Goal: Complete application form: Complete application form

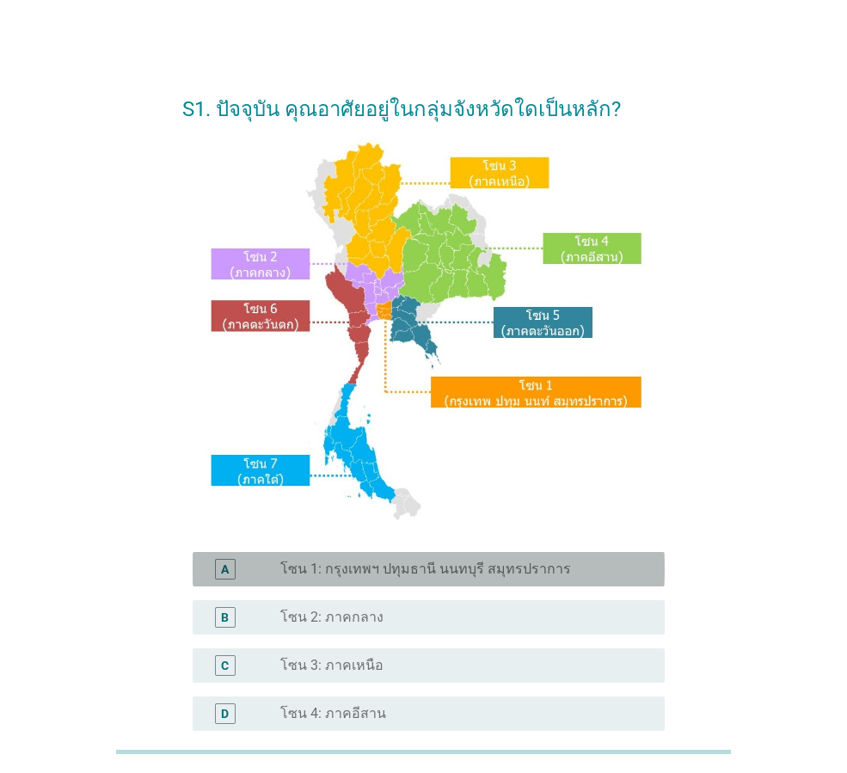
click at [368, 561] on label "โซน 1: กรุงเทพฯ ปทุมธานี นนทบุรี สมุทรปราการ" at bounding box center [425, 569] width 291 height 17
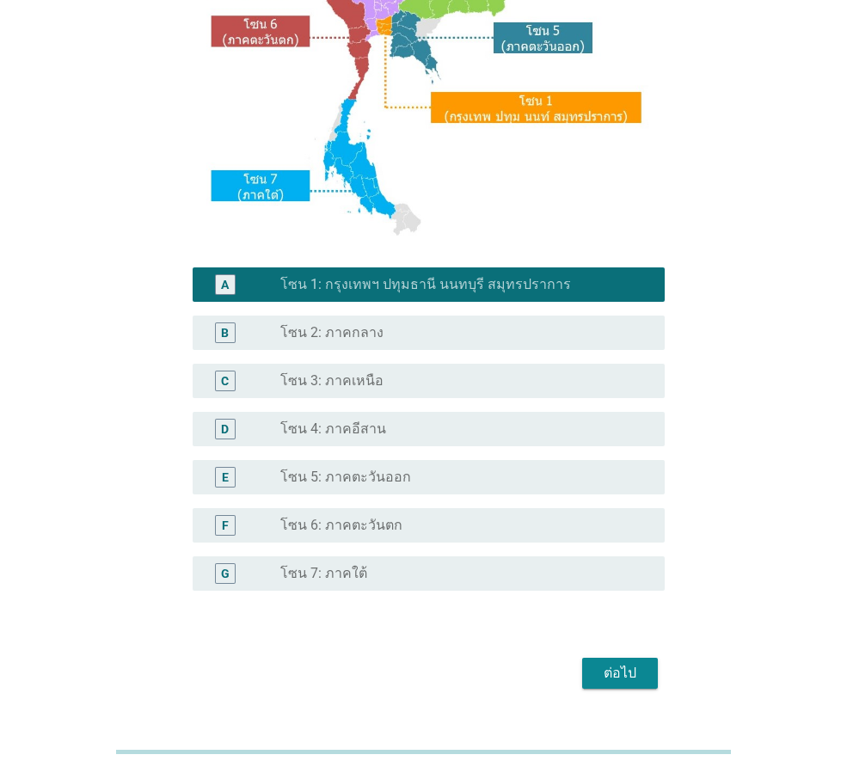
scroll to position [323, 0]
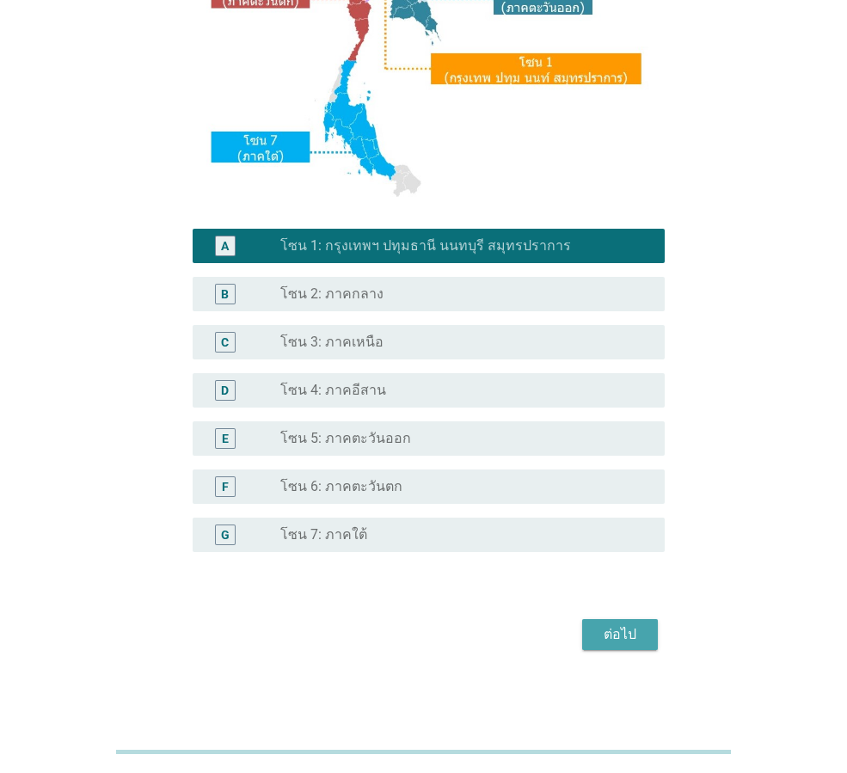
click at [643, 636] on div "ต่อไป" at bounding box center [620, 634] width 48 height 21
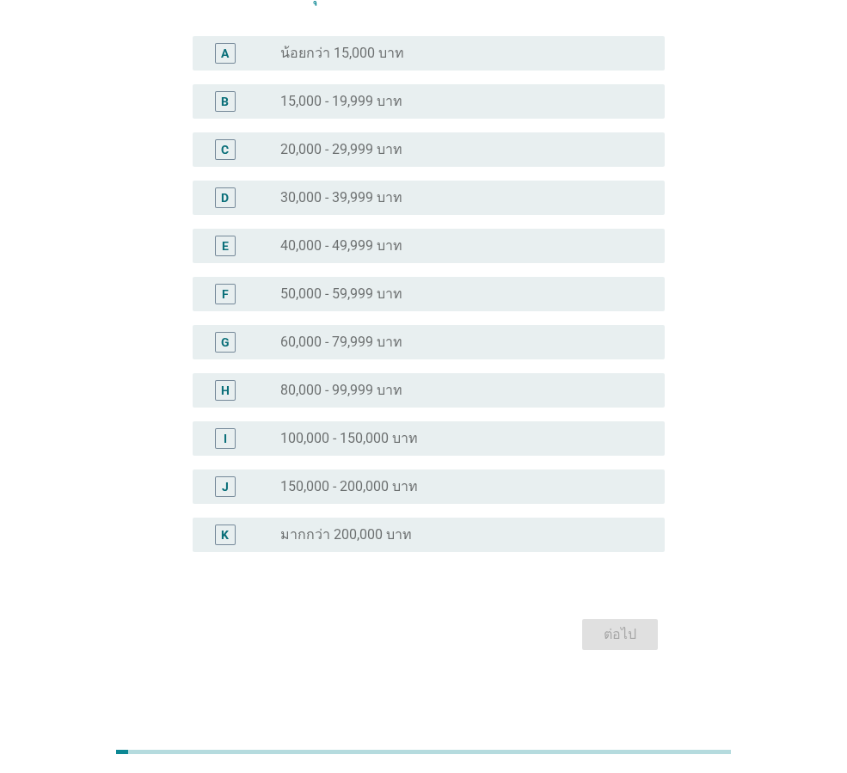
scroll to position [0, 0]
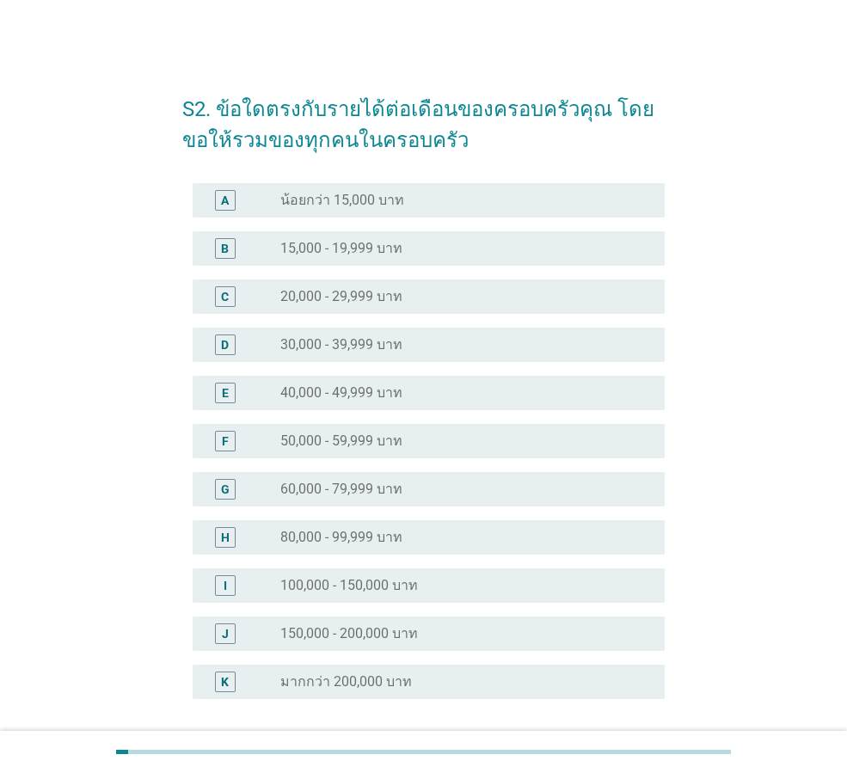
click at [420, 447] on div "radio_button_unchecked 50,000 - 59,999 บาท" at bounding box center [458, 440] width 357 height 17
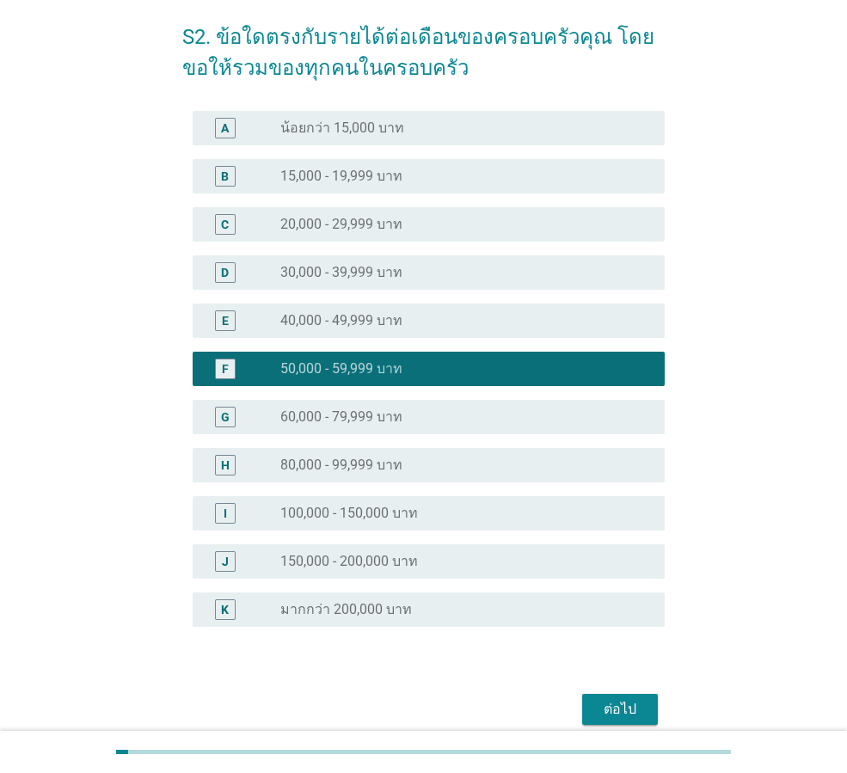
scroll to position [147, 0]
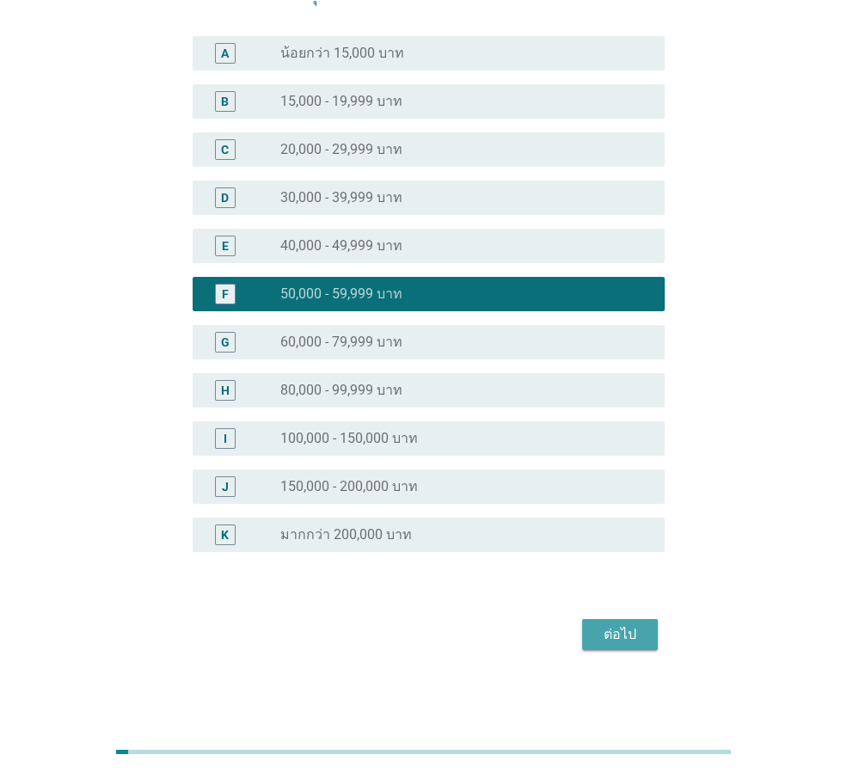
click at [639, 631] on div "ต่อไป" at bounding box center [620, 634] width 48 height 21
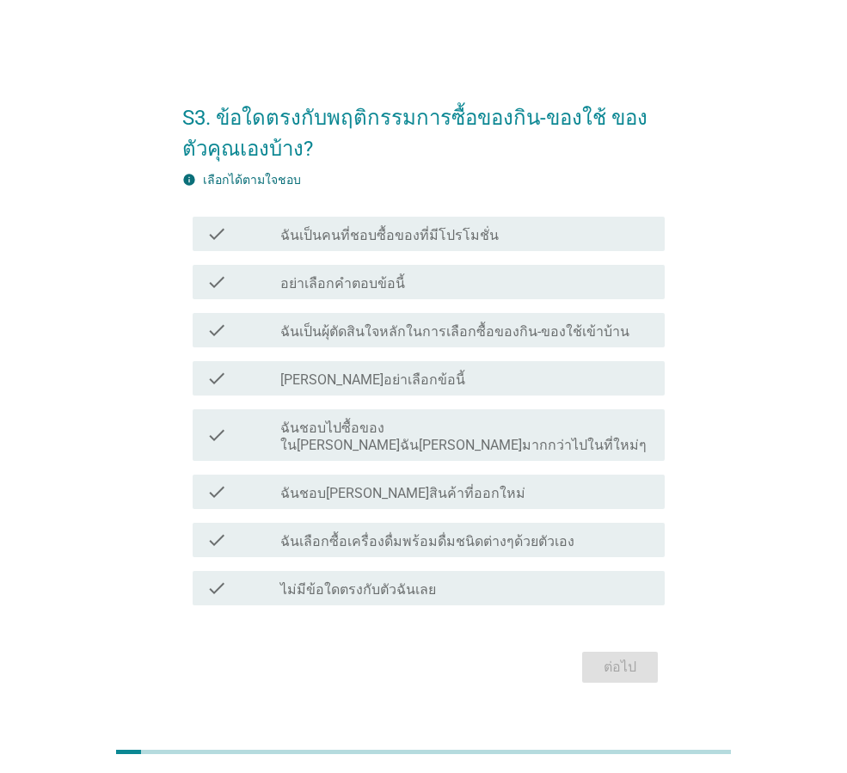
click at [432, 242] on label "ฉันเป็นคนที่ชอบซื้อของที่มีโปรโมชั่น" at bounding box center [389, 235] width 218 height 17
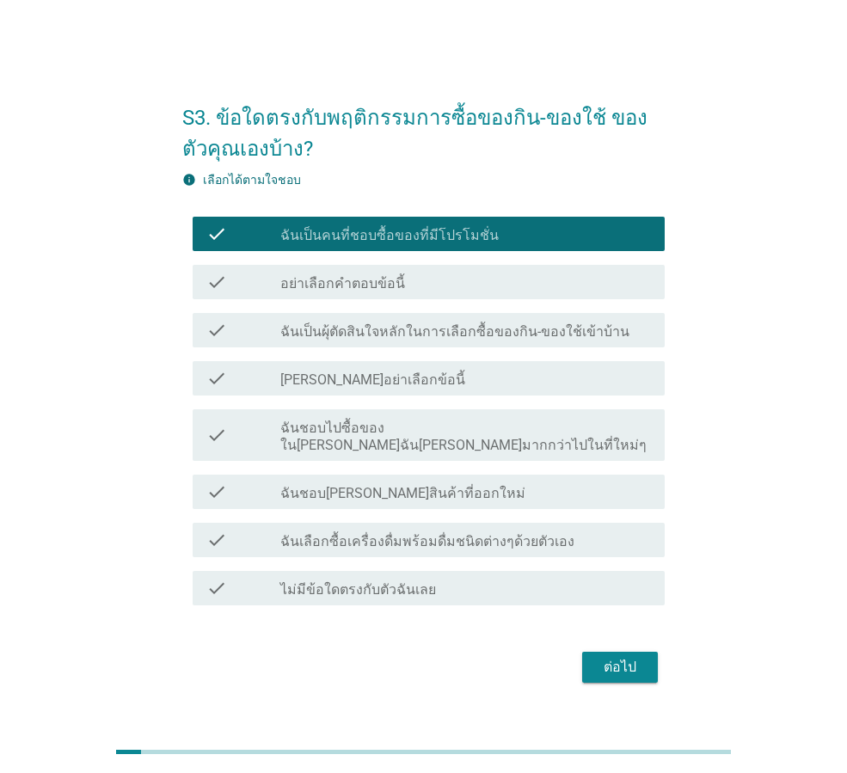
click at [545, 439] on label "ฉันชอบไปซื้อของใน[PERSON_NAME]ฉัน[PERSON_NAME]มากกว่าไปในที่ใหม่ๆ" at bounding box center [465, 437] width 371 height 34
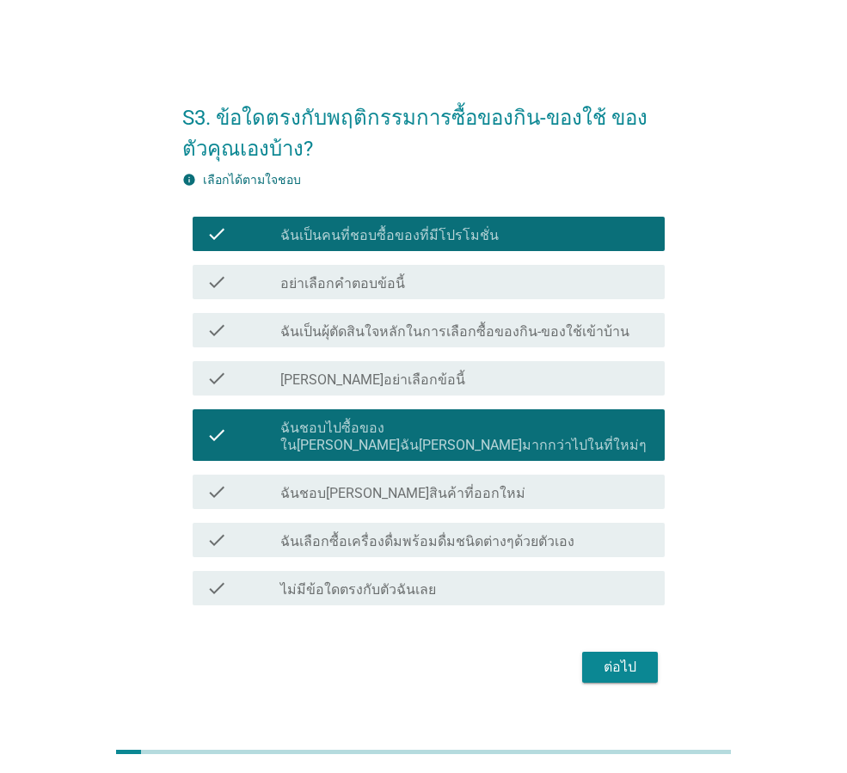
click at [627, 657] on div "ต่อไป" at bounding box center [620, 667] width 48 height 21
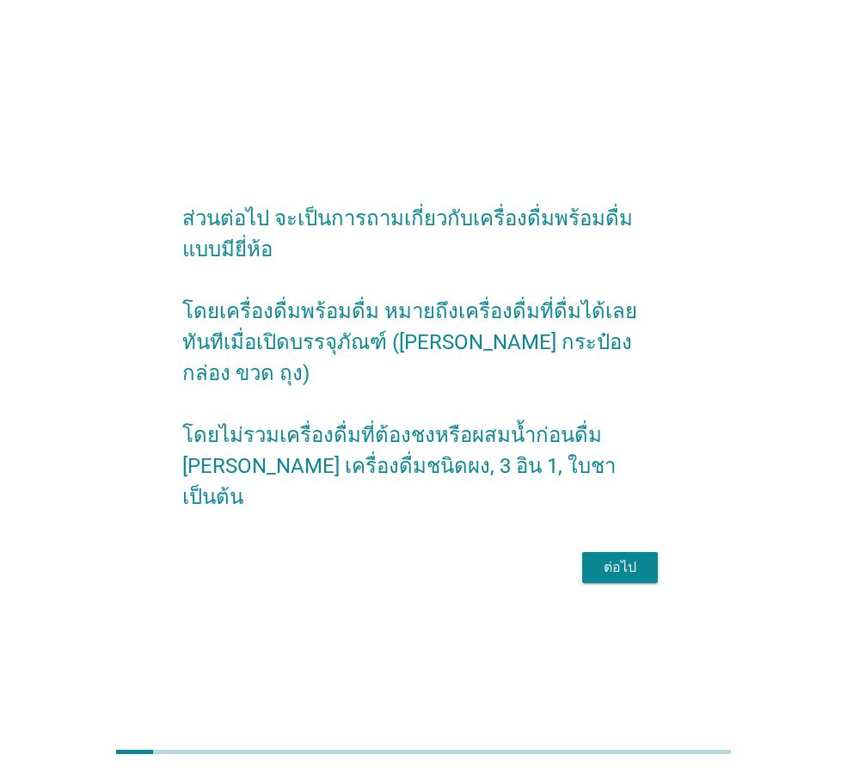
click at [622, 557] on div "ต่อไป" at bounding box center [620, 567] width 48 height 21
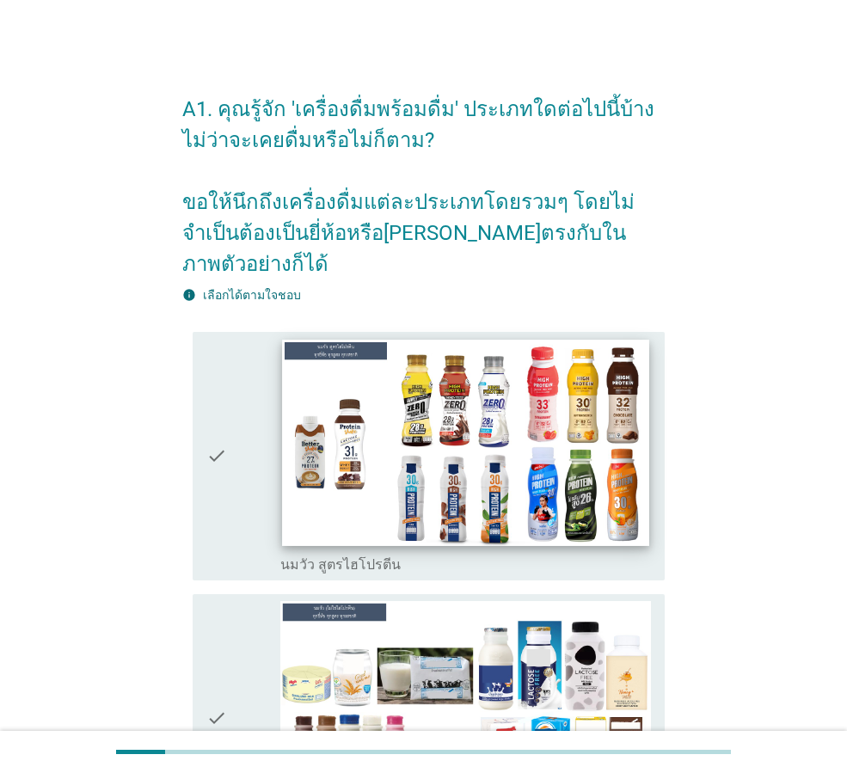
click at [518, 436] on img at bounding box center [465, 443] width 366 height 206
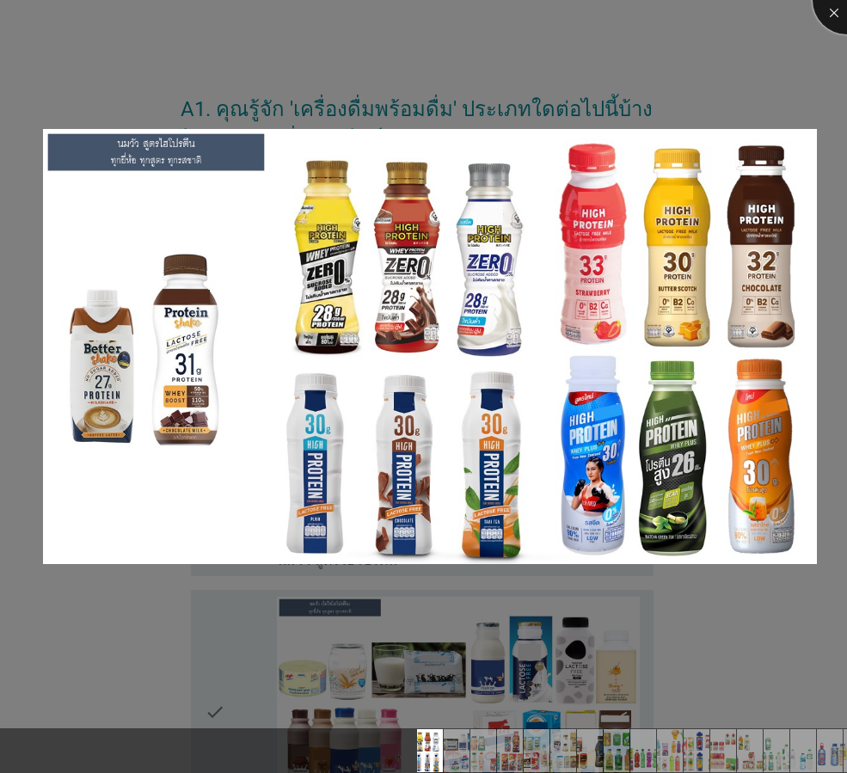
click at [831, 3] on div at bounding box center [846, 0] width 69 height 69
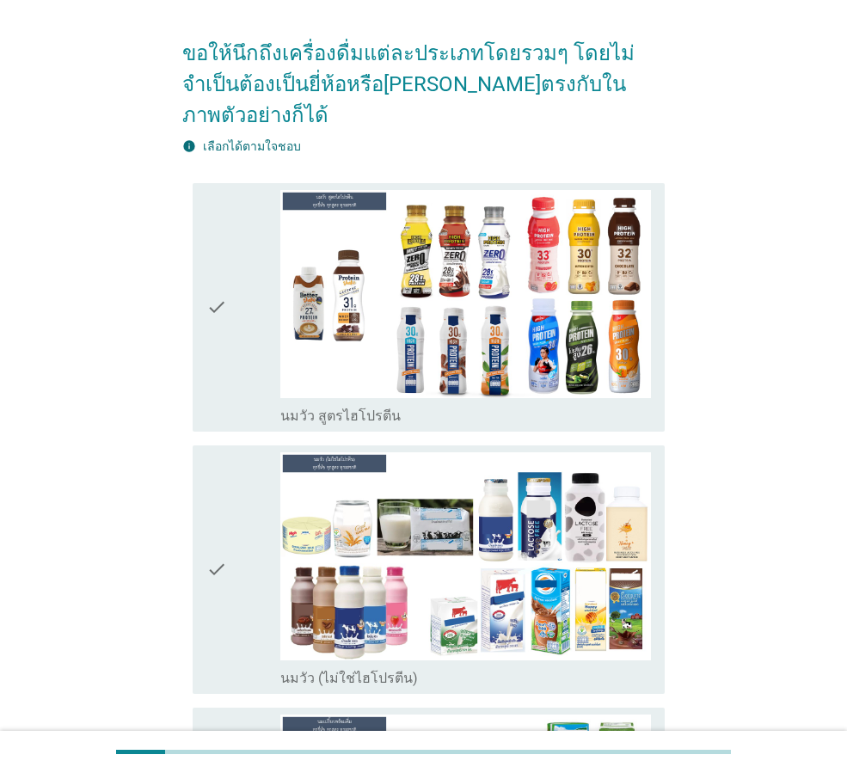
scroll to position [172, 0]
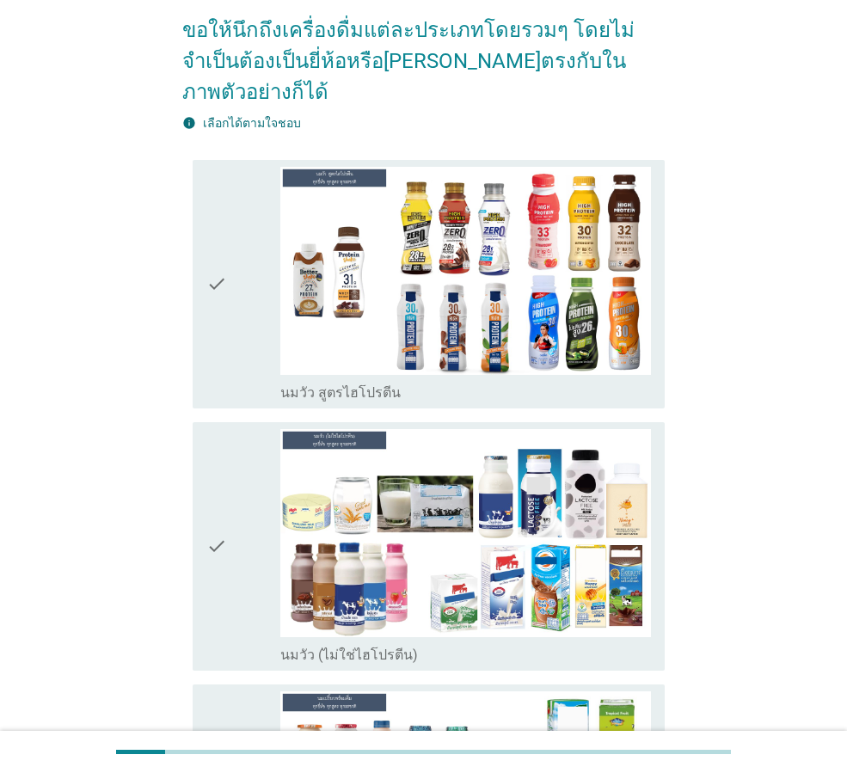
click at [217, 252] on icon "check" at bounding box center [216, 284] width 21 height 235
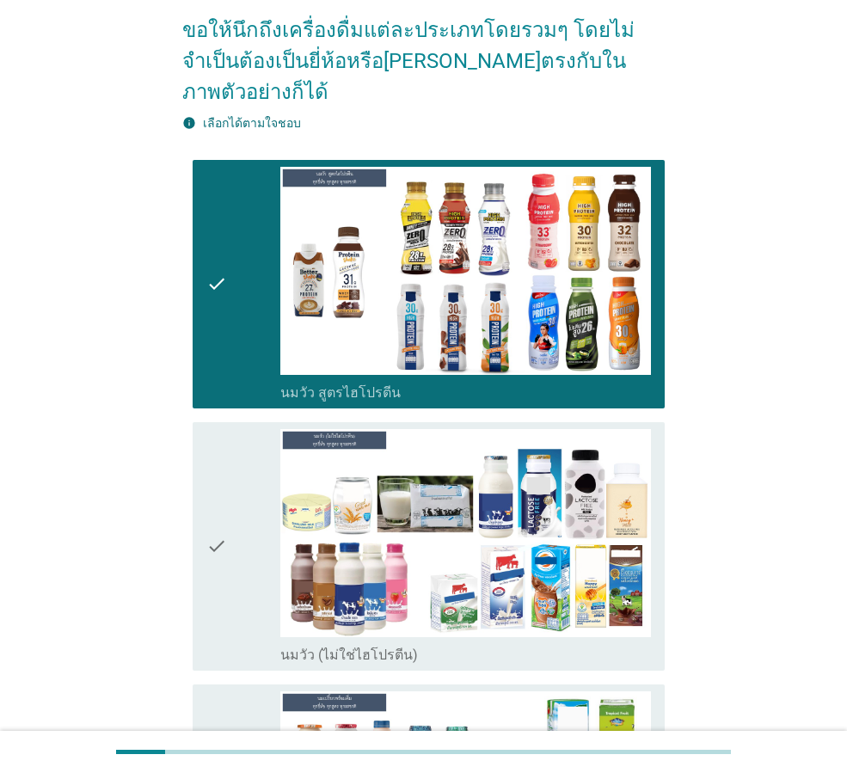
click at [219, 510] on icon "check" at bounding box center [216, 546] width 21 height 235
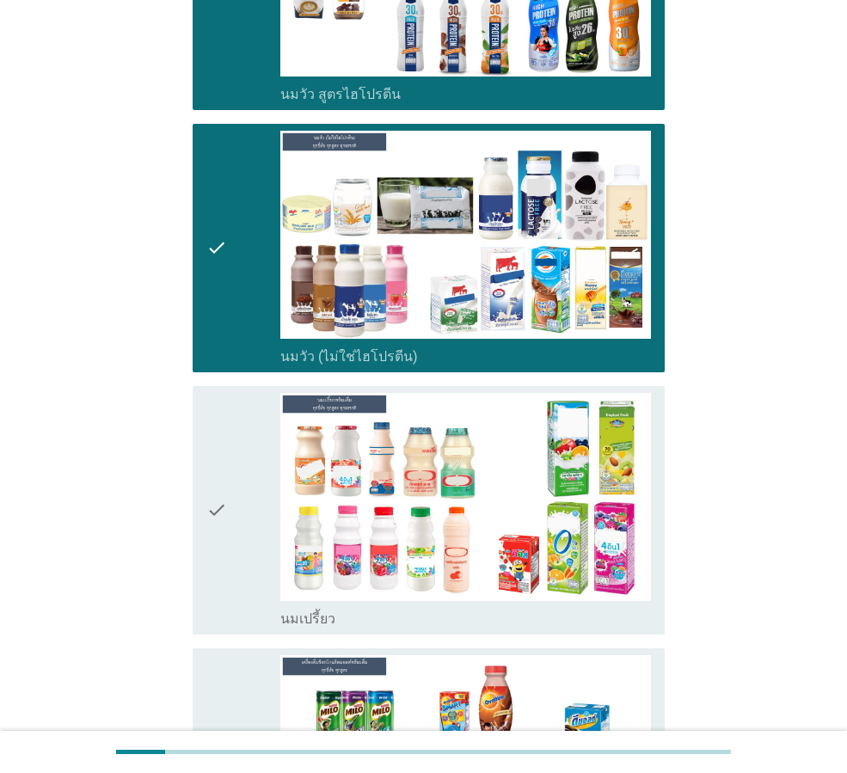
scroll to position [516, 0]
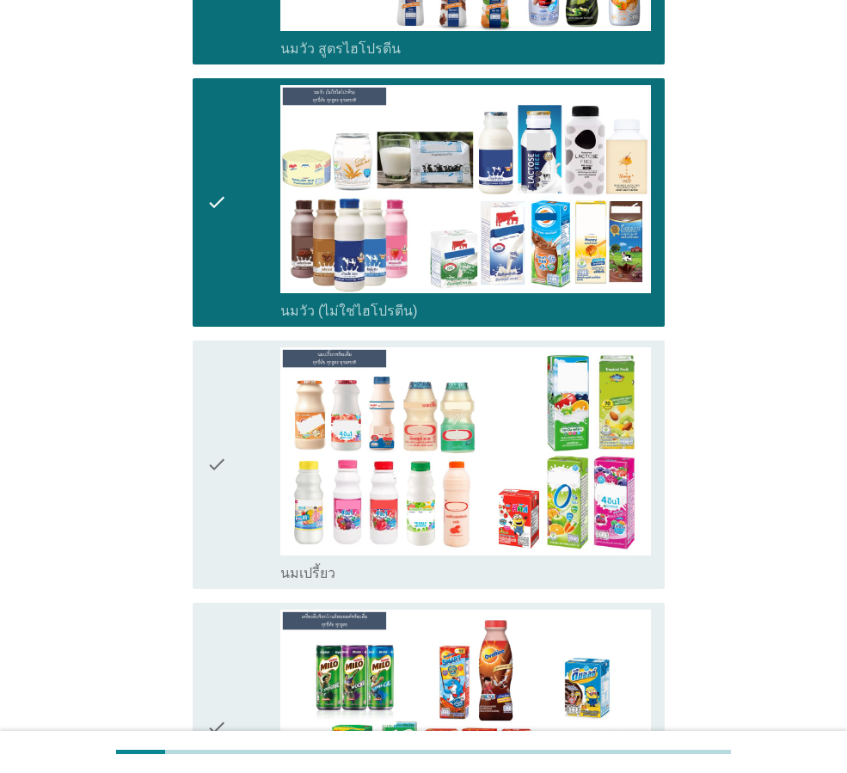
click at [239, 414] on div "check" at bounding box center [243, 464] width 74 height 235
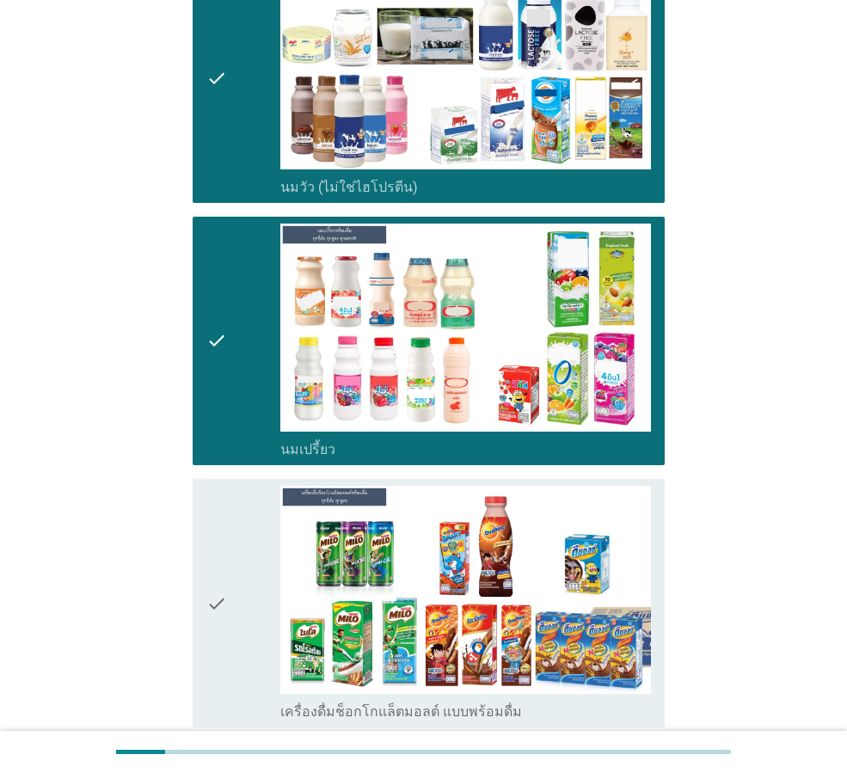
scroll to position [860, 0]
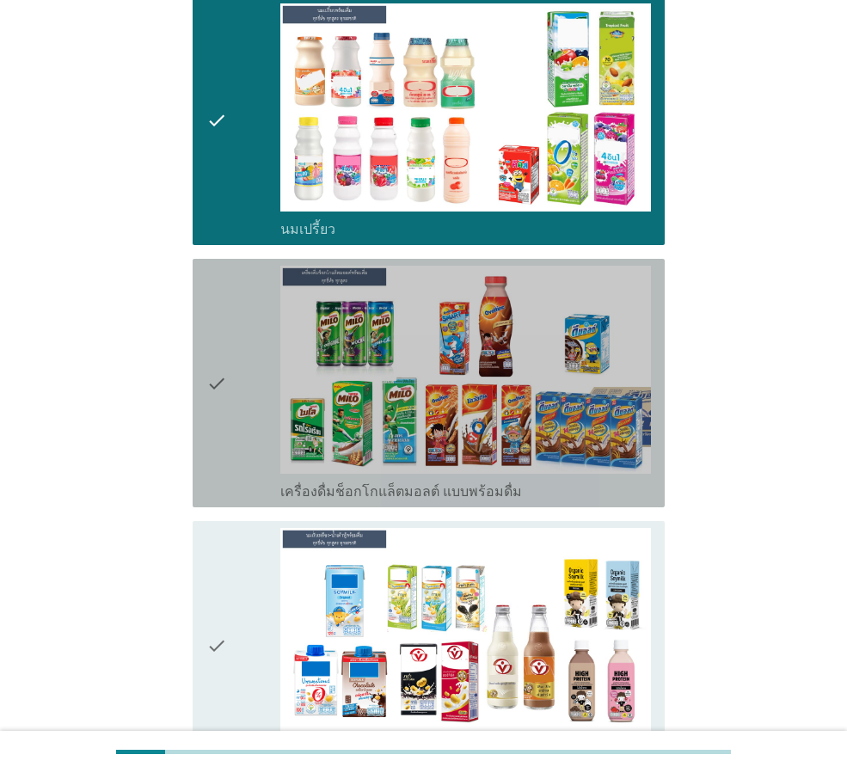
click at [245, 371] on div "check" at bounding box center [243, 383] width 74 height 235
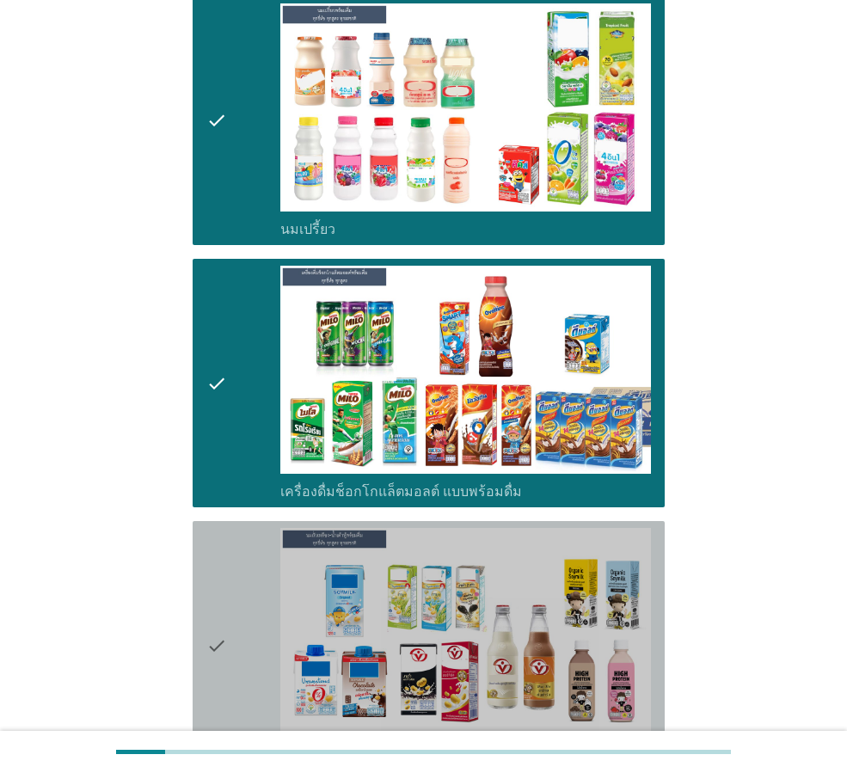
click at [261, 641] on div "check" at bounding box center [243, 645] width 74 height 235
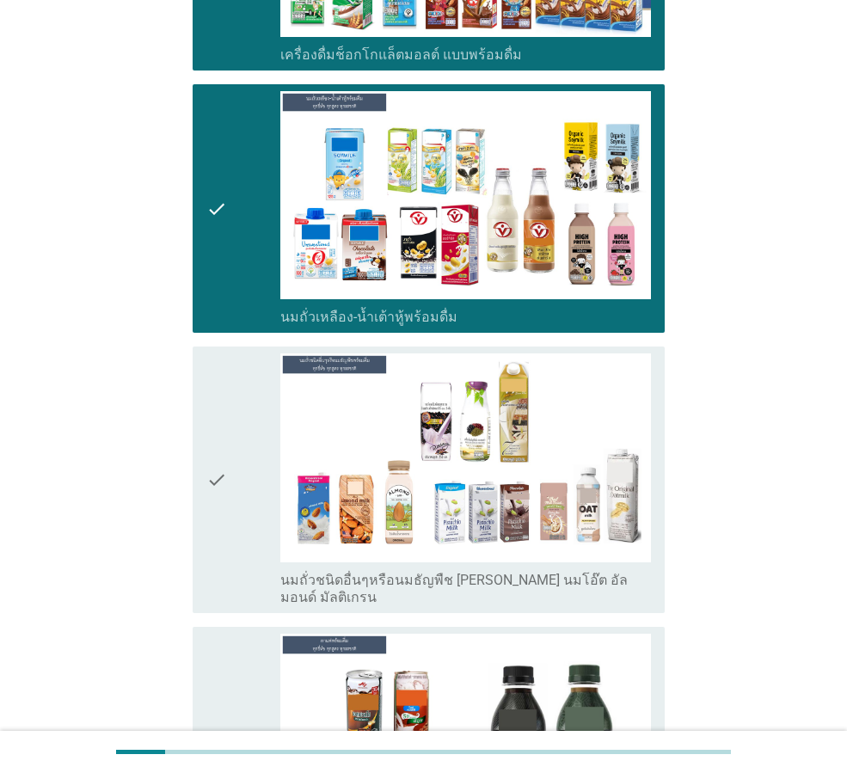
scroll to position [1462, 0]
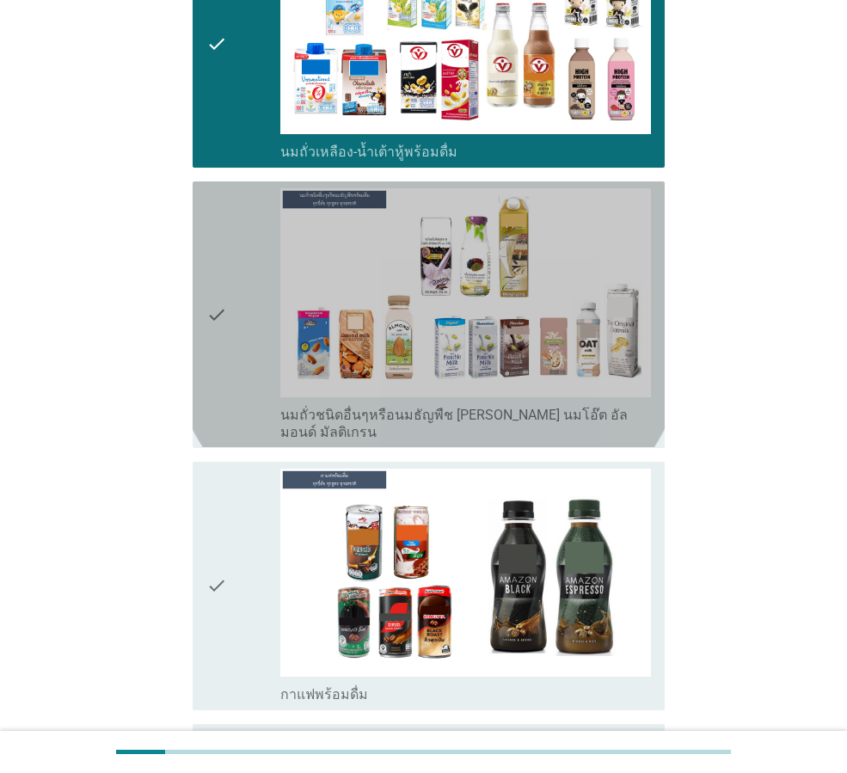
click at [215, 294] on icon "check" at bounding box center [216, 314] width 21 height 252
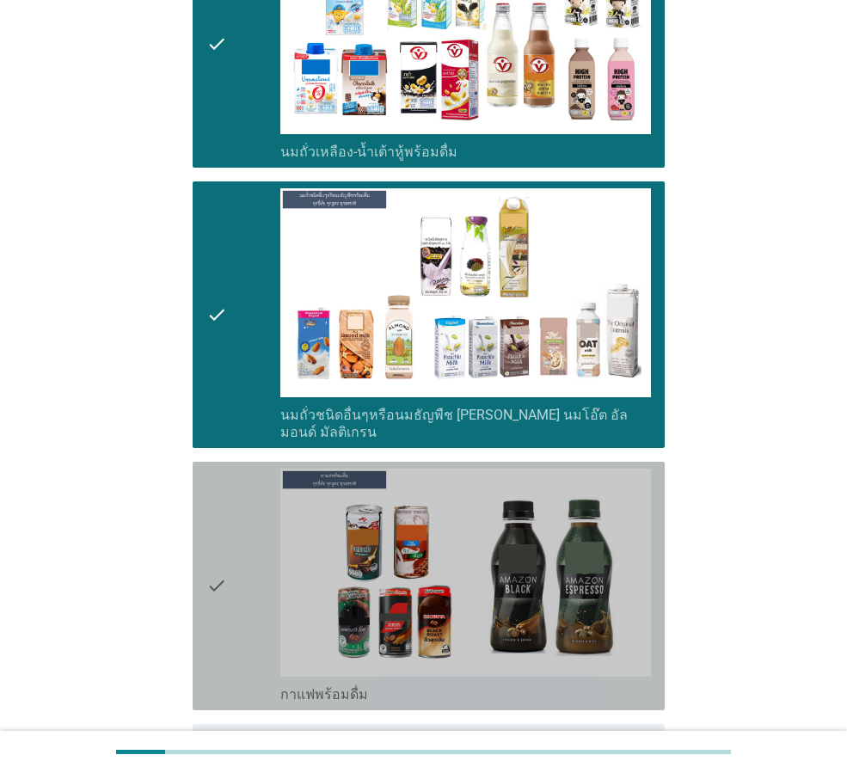
click at [228, 541] on div "check" at bounding box center [243, 586] width 74 height 235
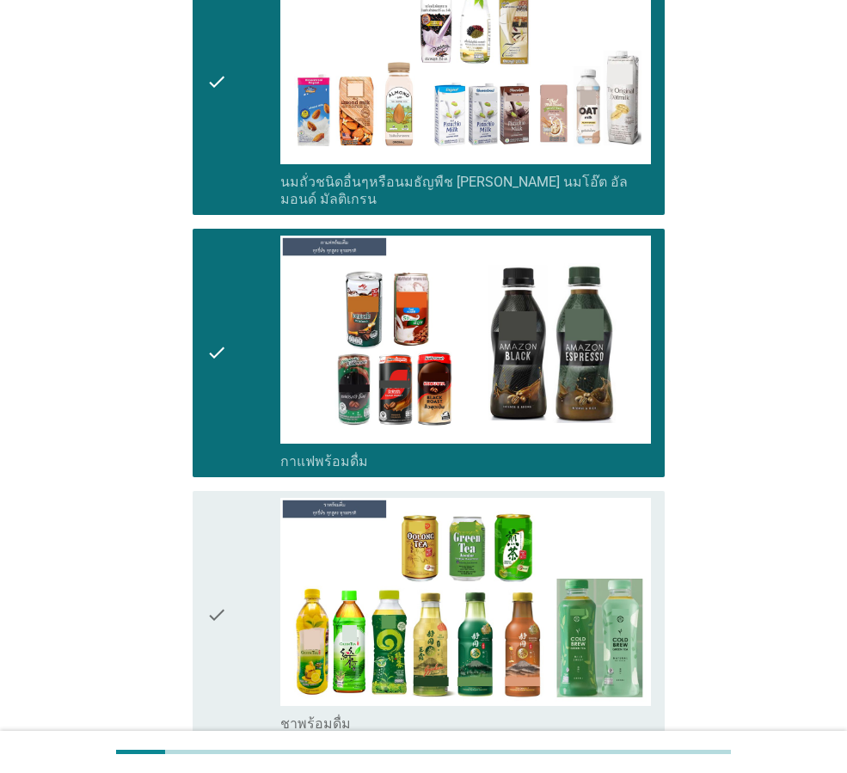
scroll to position [1720, 0]
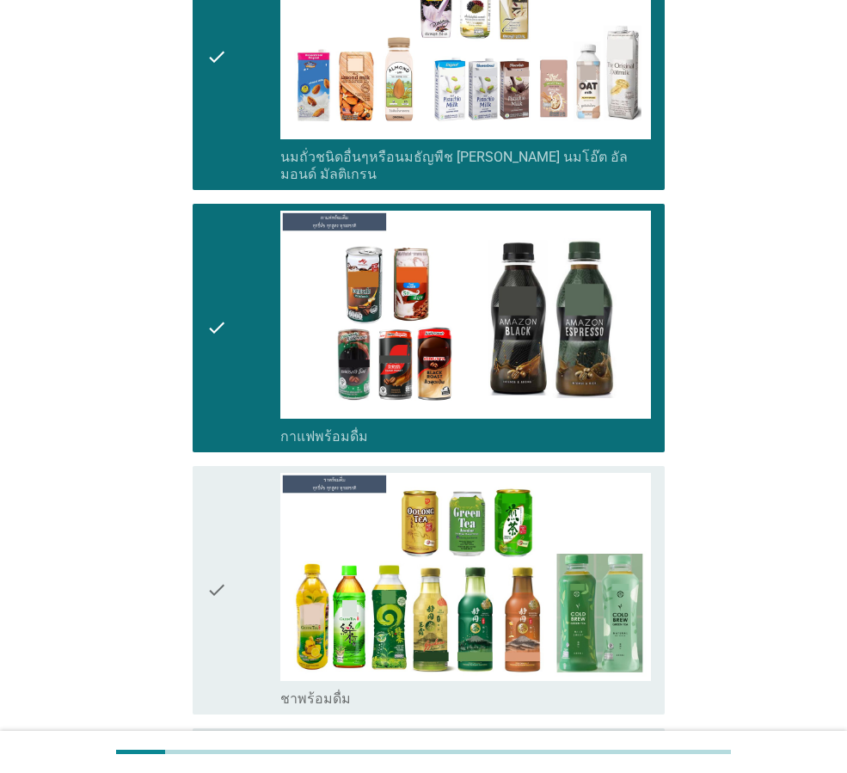
click at [234, 549] on div "check" at bounding box center [243, 590] width 74 height 235
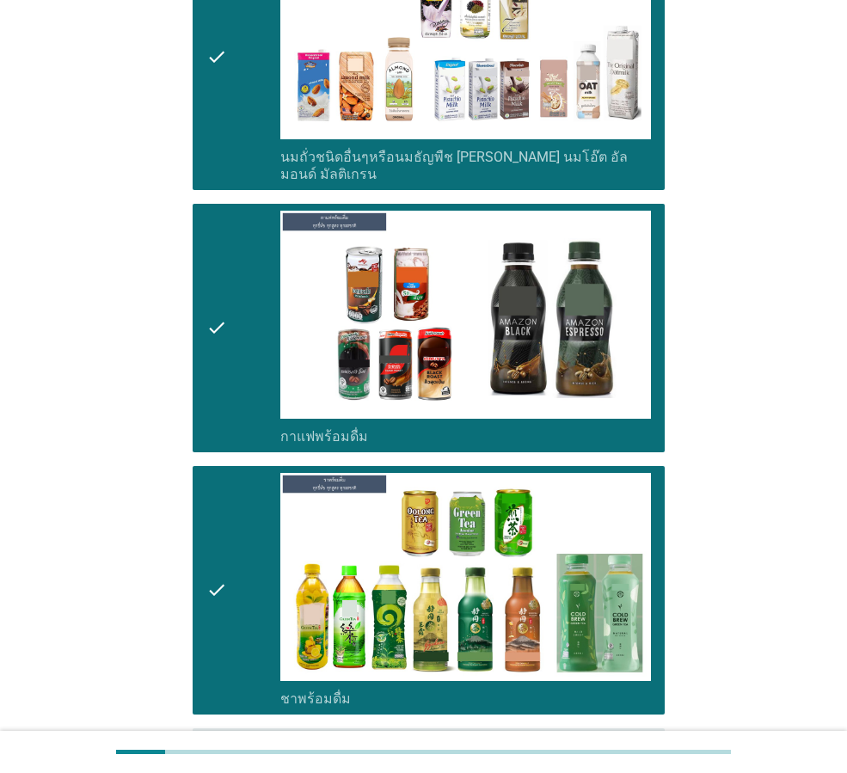
scroll to position [2063, 0]
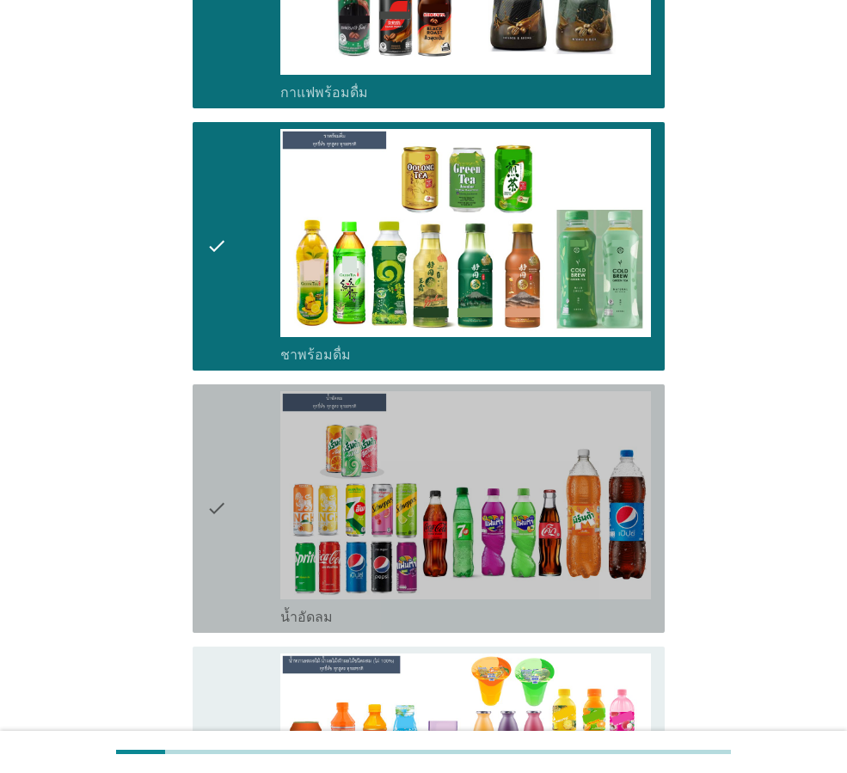
click at [229, 506] on div "check" at bounding box center [243, 508] width 74 height 235
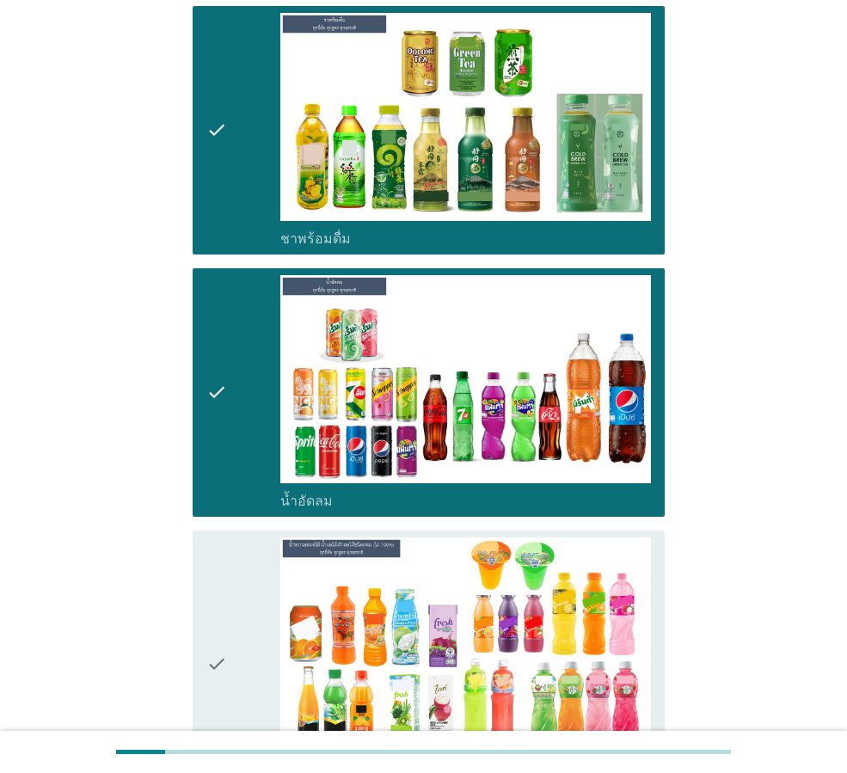
scroll to position [2321, 0]
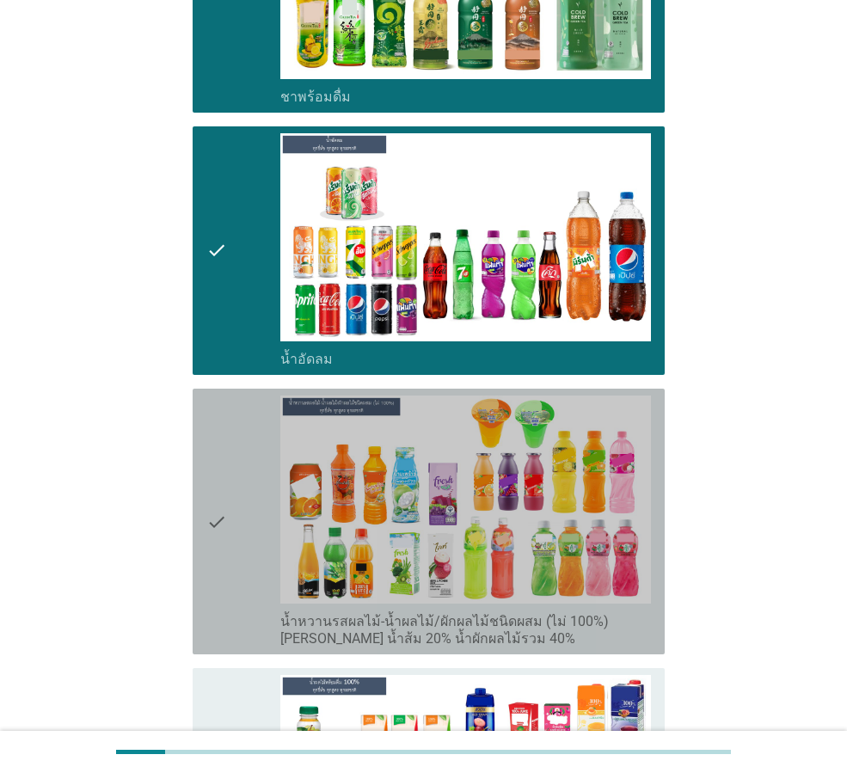
click at [229, 506] on div "check" at bounding box center [243, 522] width 74 height 252
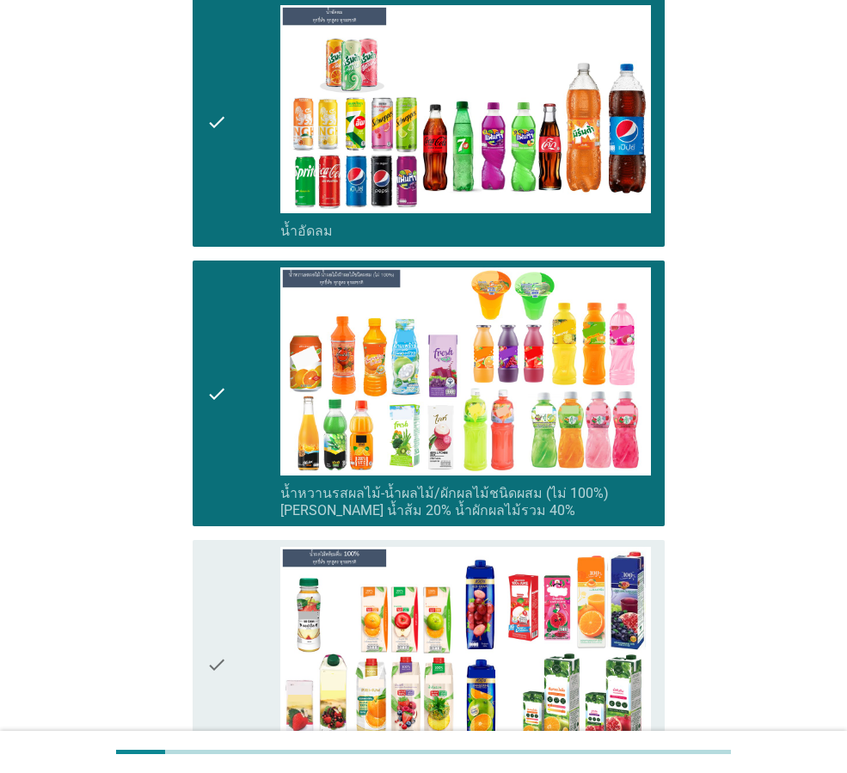
scroll to position [2665, 0]
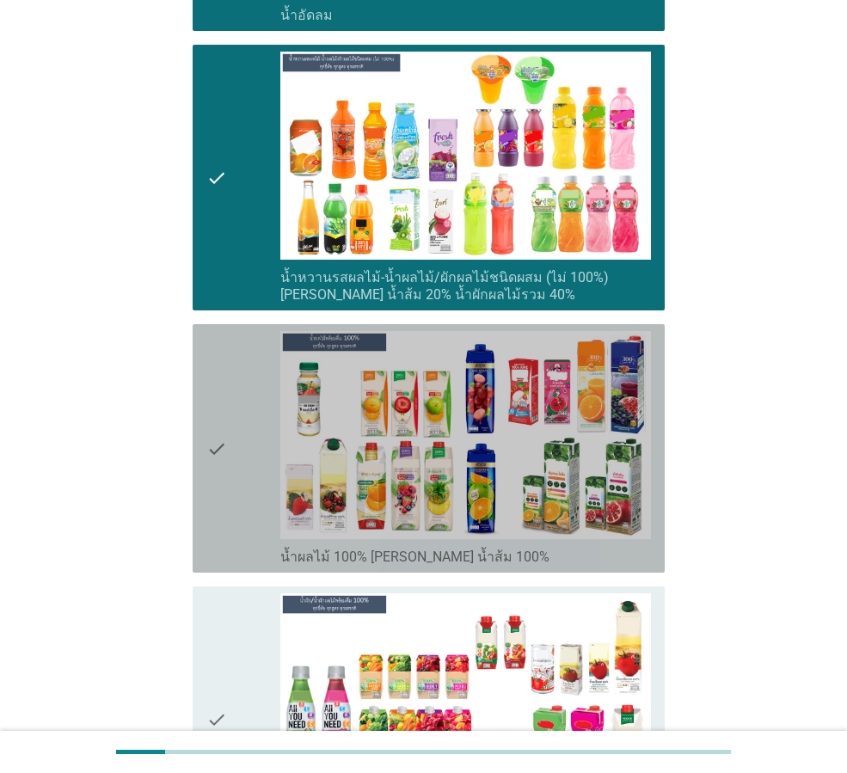
click at [221, 428] on icon "check" at bounding box center [216, 448] width 21 height 235
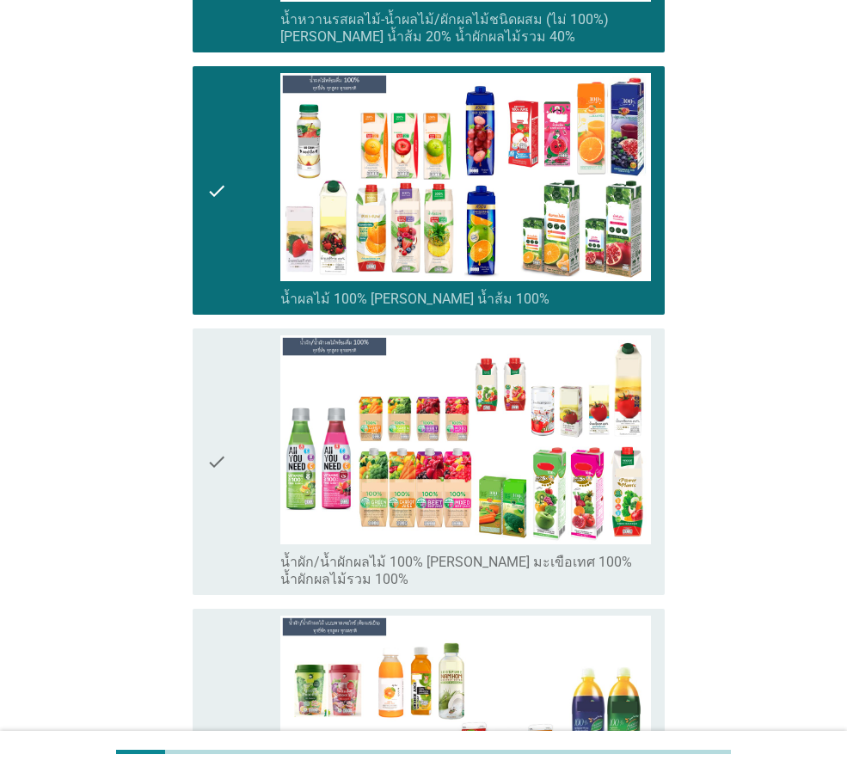
click at [227, 438] on icon "check" at bounding box center [216, 461] width 21 height 252
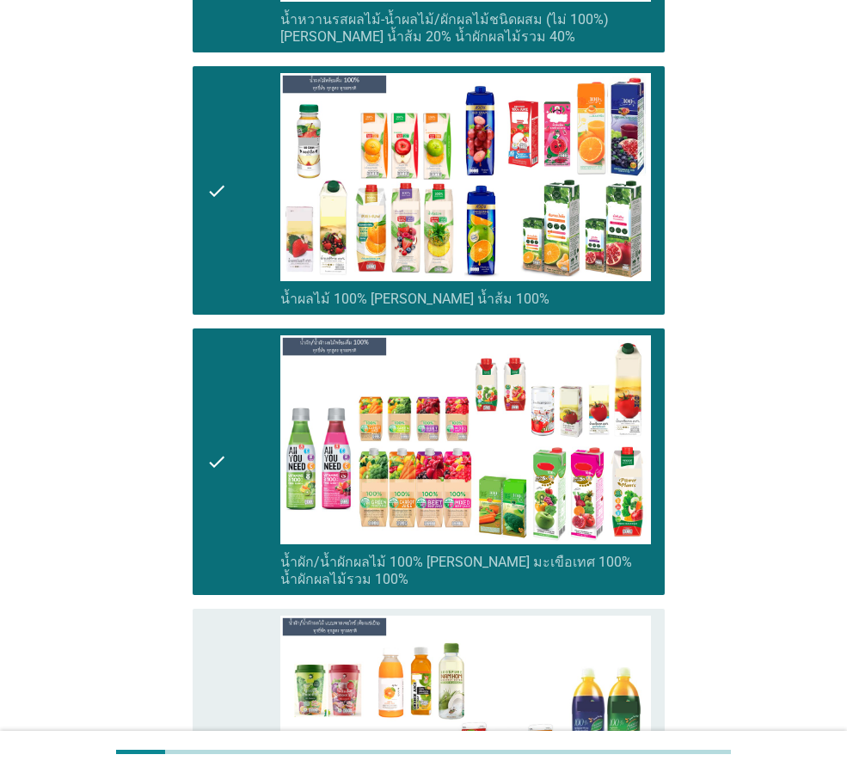
scroll to position [3267, 0]
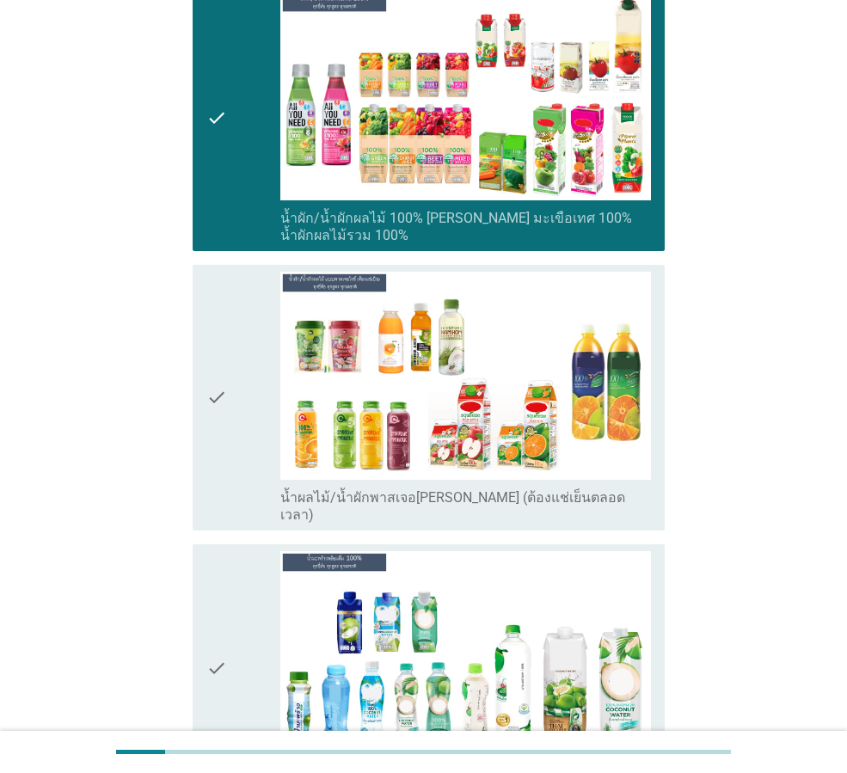
click at [252, 384] on div "check" at bounding box center [243, 398] width 74 height 252
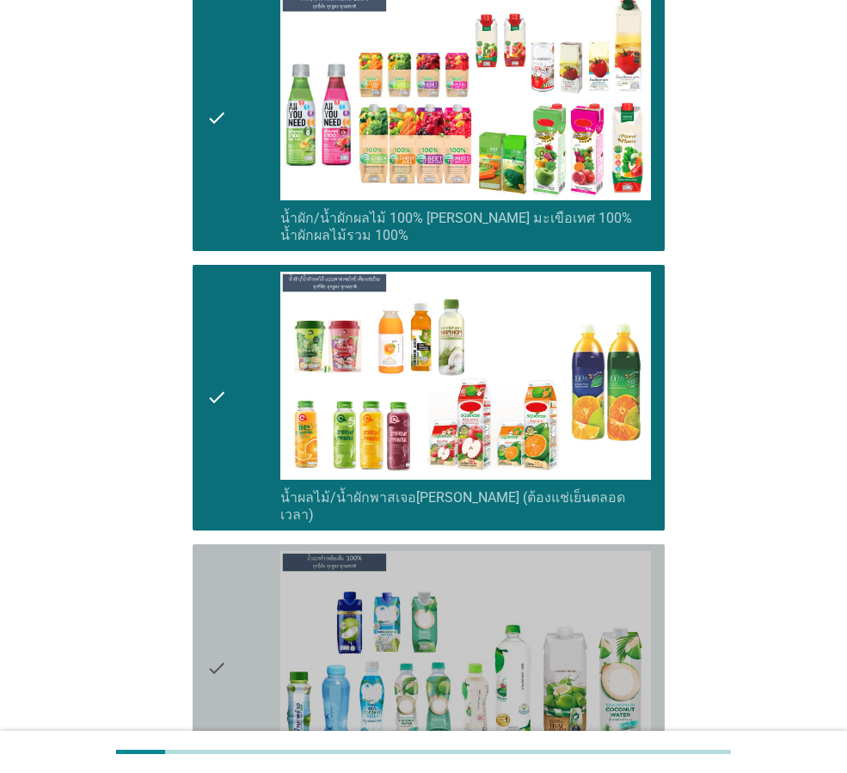
click at [257, 634] on div "check" at bounding box center [243, 668] width 74 height 235
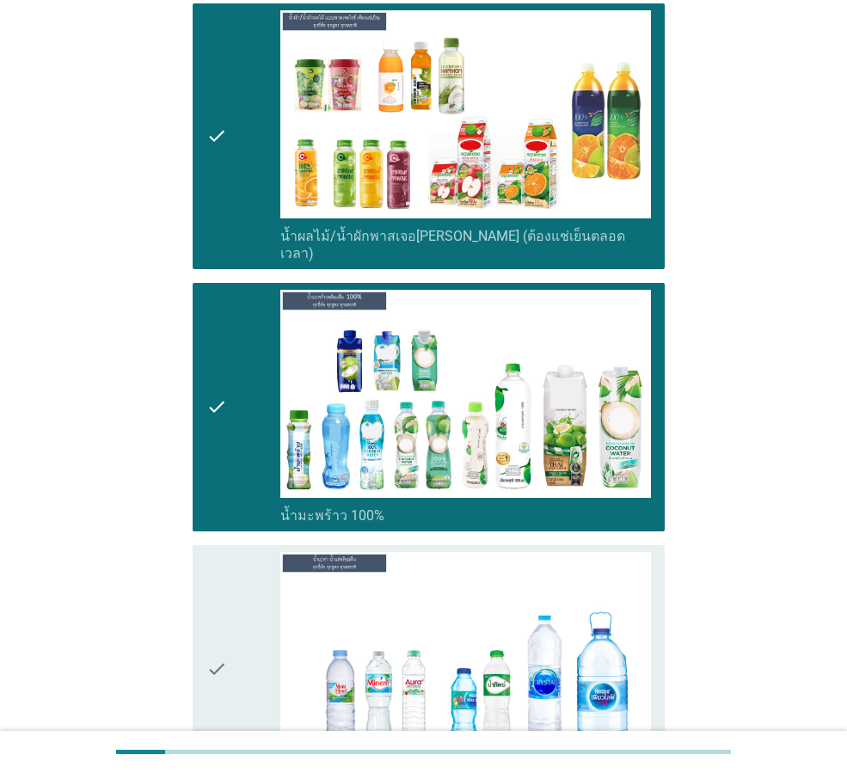
scroll to position [3697, 0]
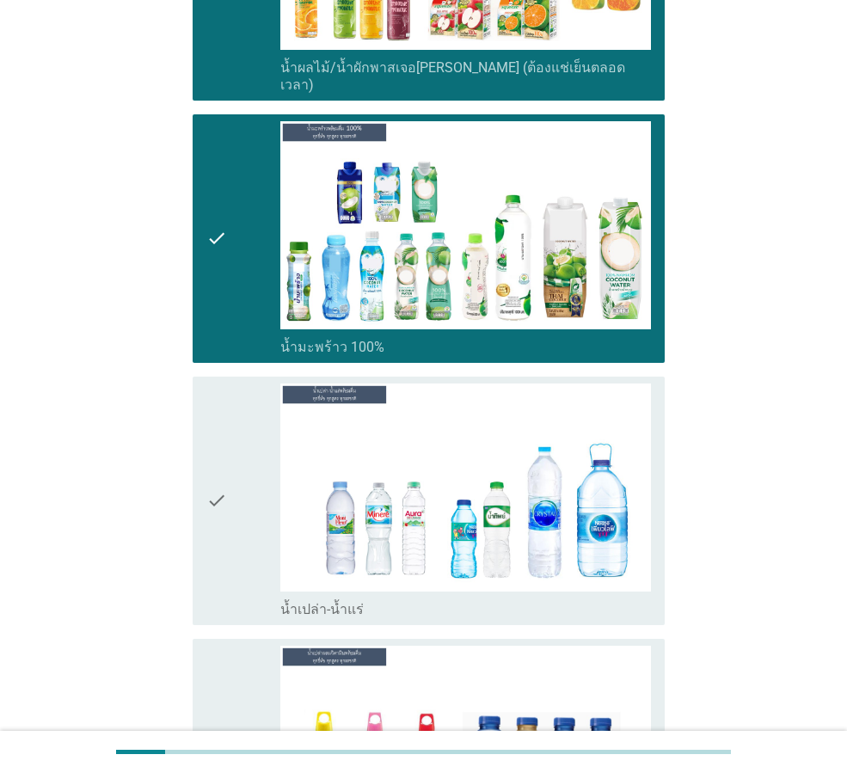
click at [230, 497] on div "check" at bounding box center [243, 500] width 74 height 235
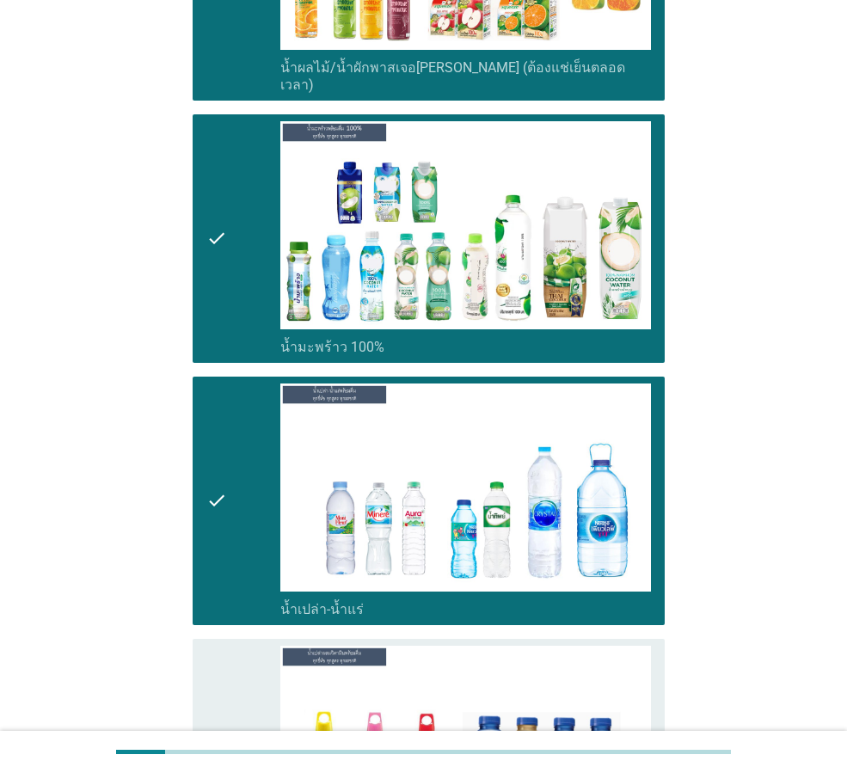
scroll to position [4127, 0]
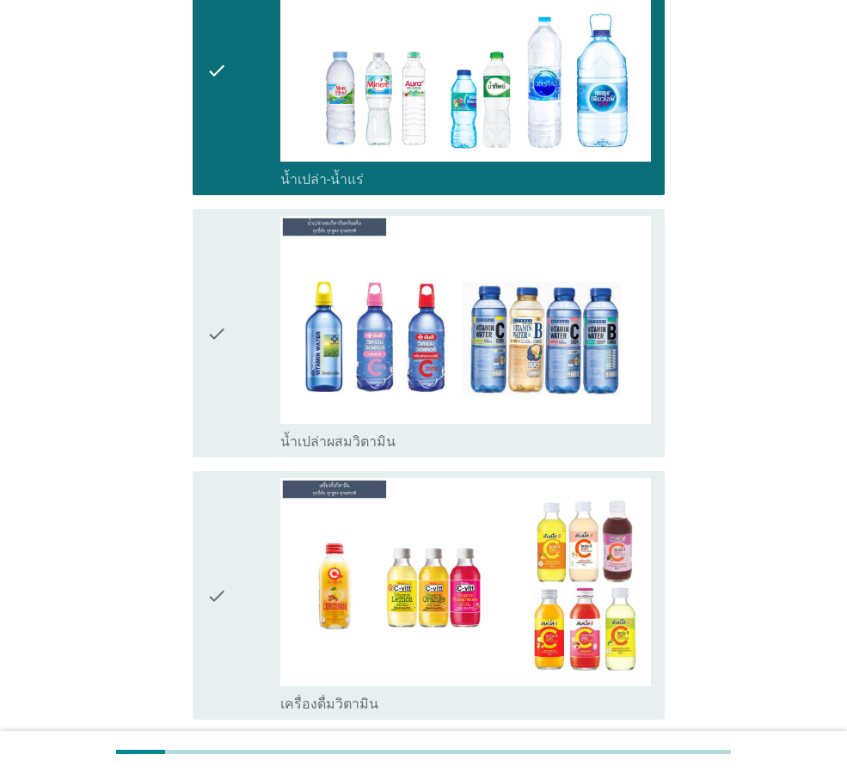
click at [230, 338] on div "check" at bounding box center [243, 333] width 74 height 235
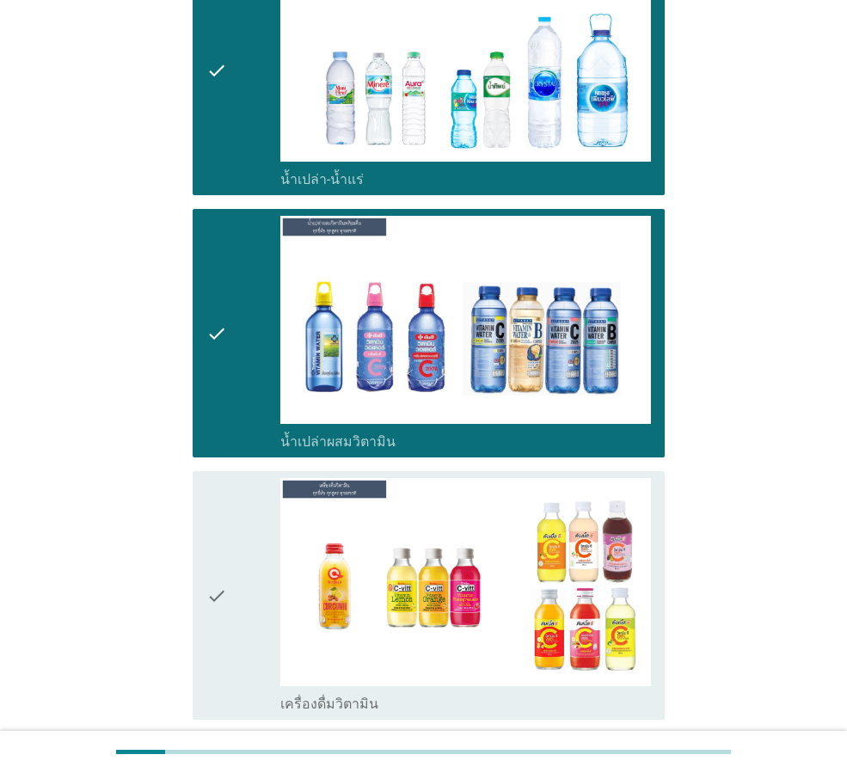
click at [235, 478] on div "check" at bounding box center [243, 595] width 74 height 235
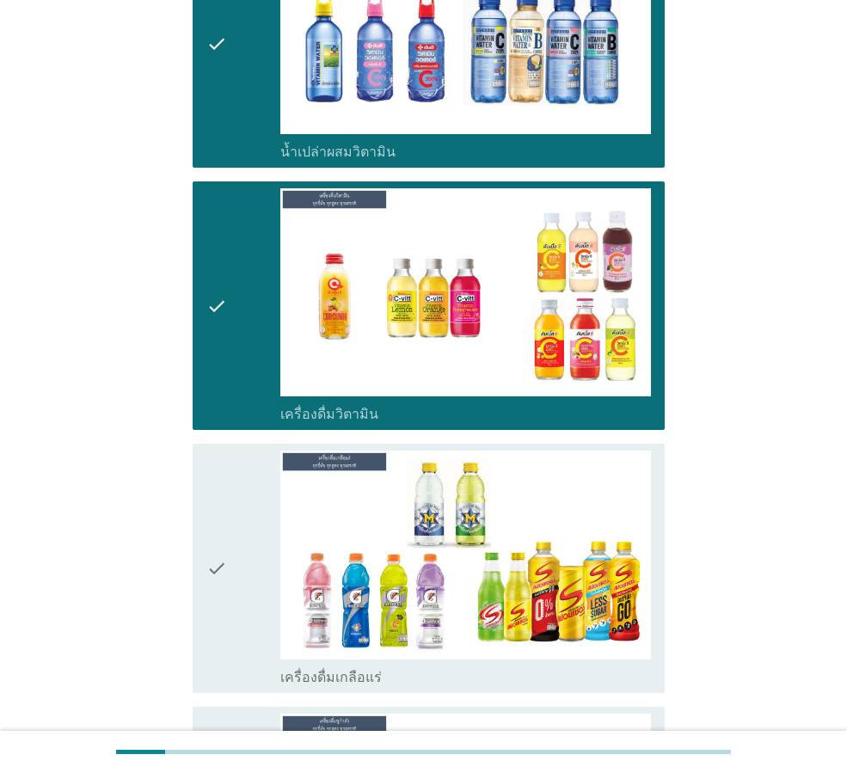
scroll to position [4557, 0]
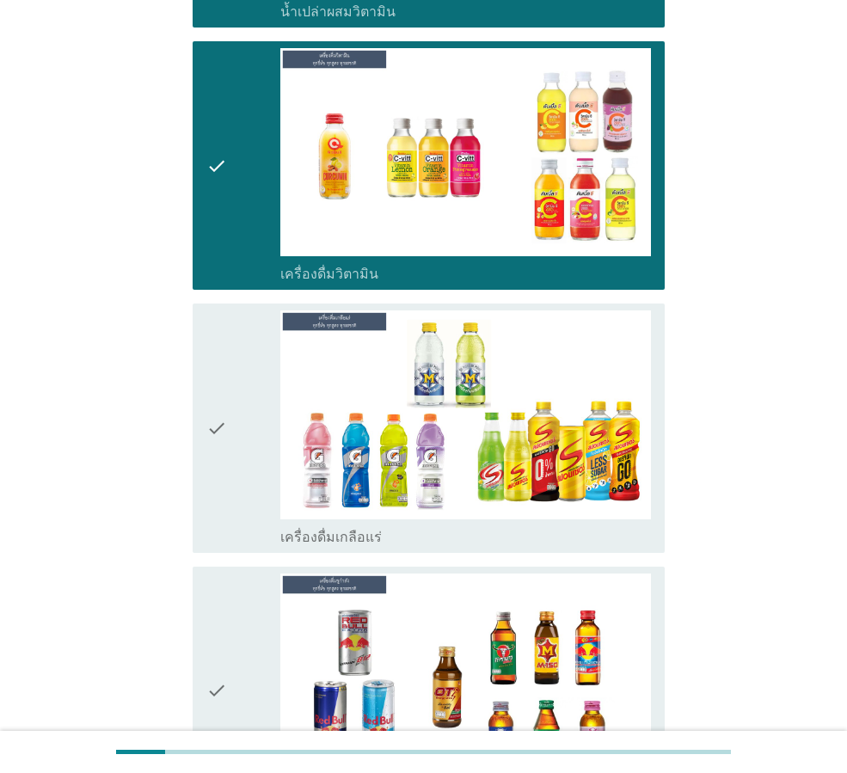
click at [234, 421] on div "check" at bounding box center [243, 427] width 74 height 235
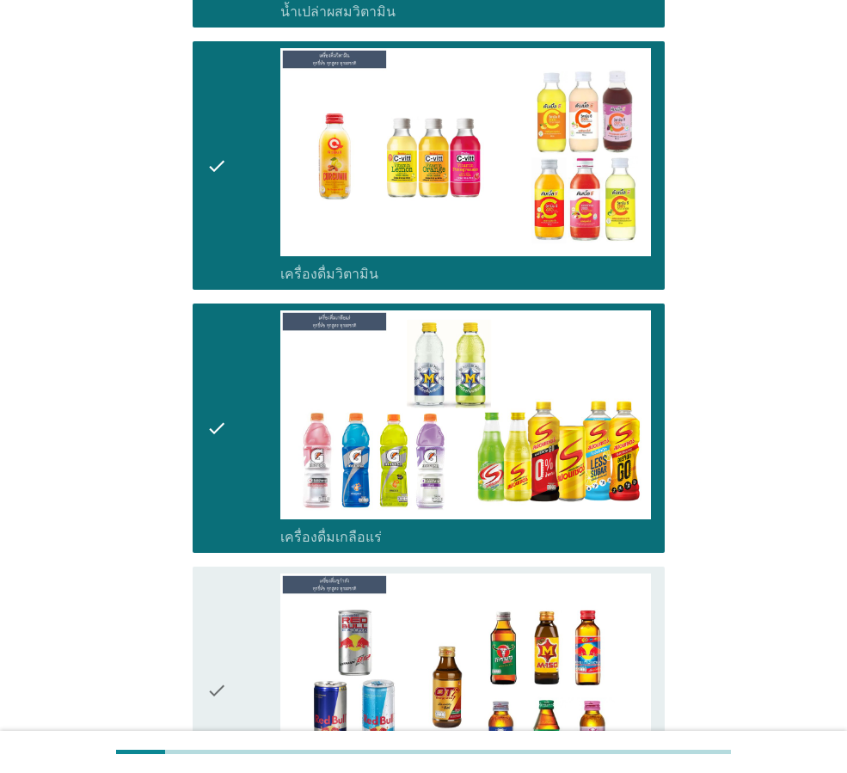
click at [251, 608] on div "check" at bounding box center [243, 690] width 74 height 235
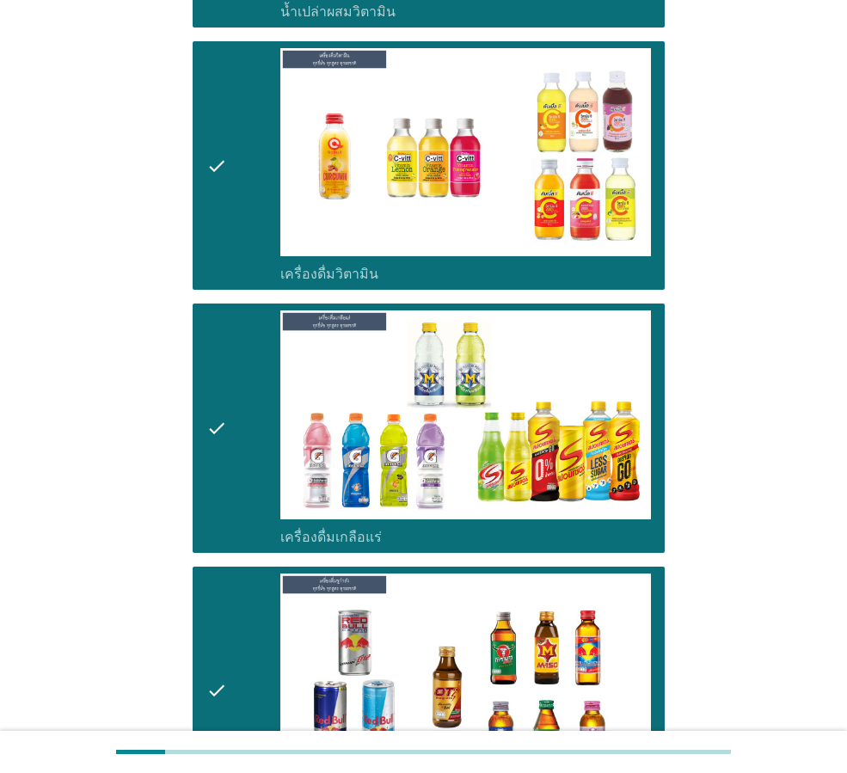
scroll to position [4987, 0]
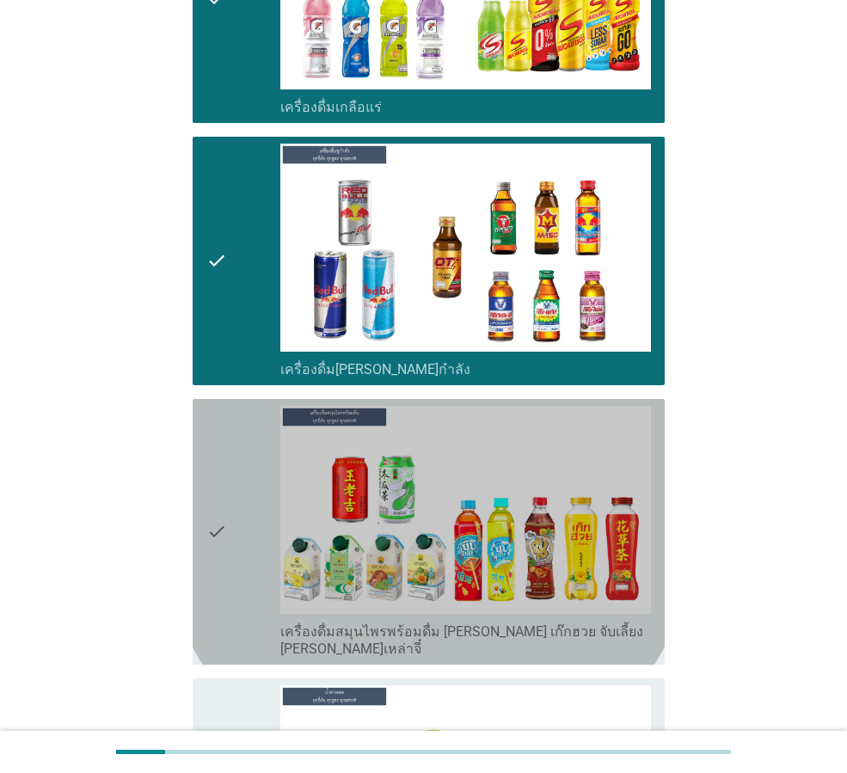
click at [233, 509] on div "check" at bounding box center [243, 532] width 74 height 252
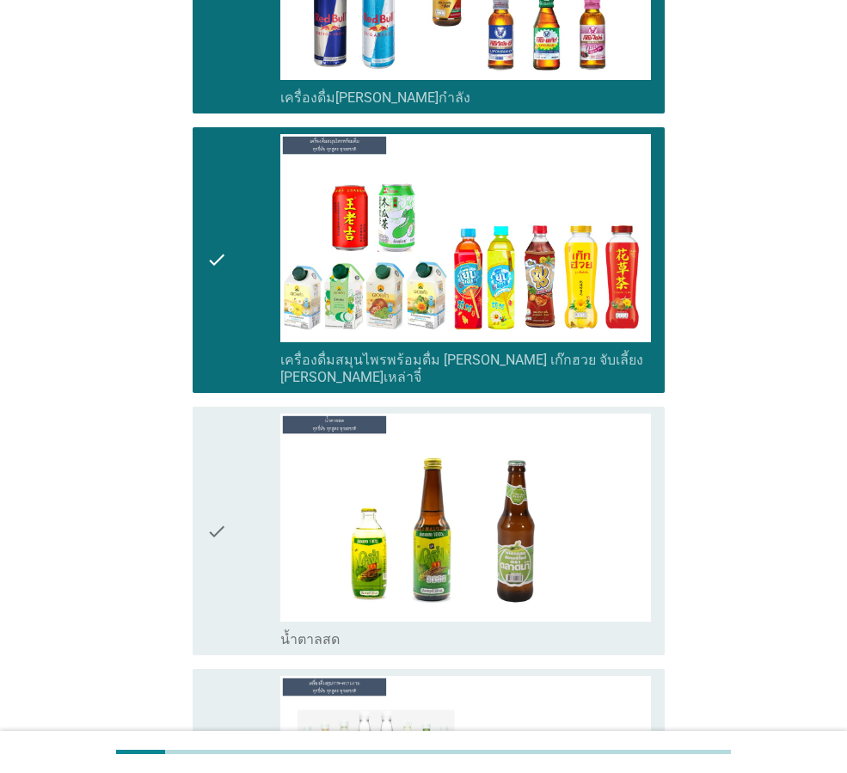
scroll to position [5331, 0]
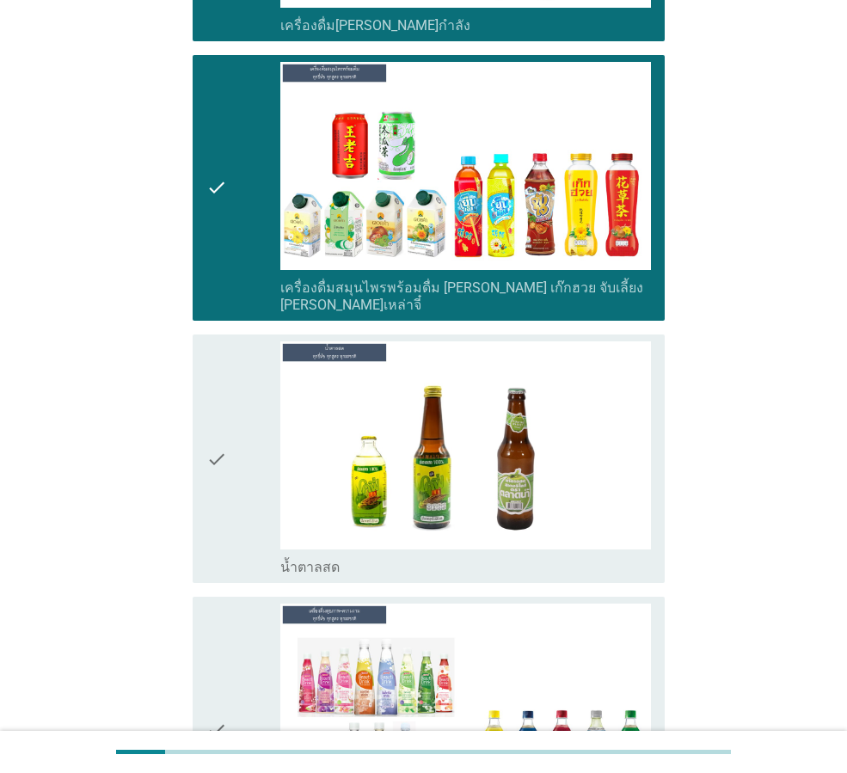
click at [205, 420] on div "check check_box_outline_blank น้ำตาลสด" at bounding box center [429, 458] width 472 height 248
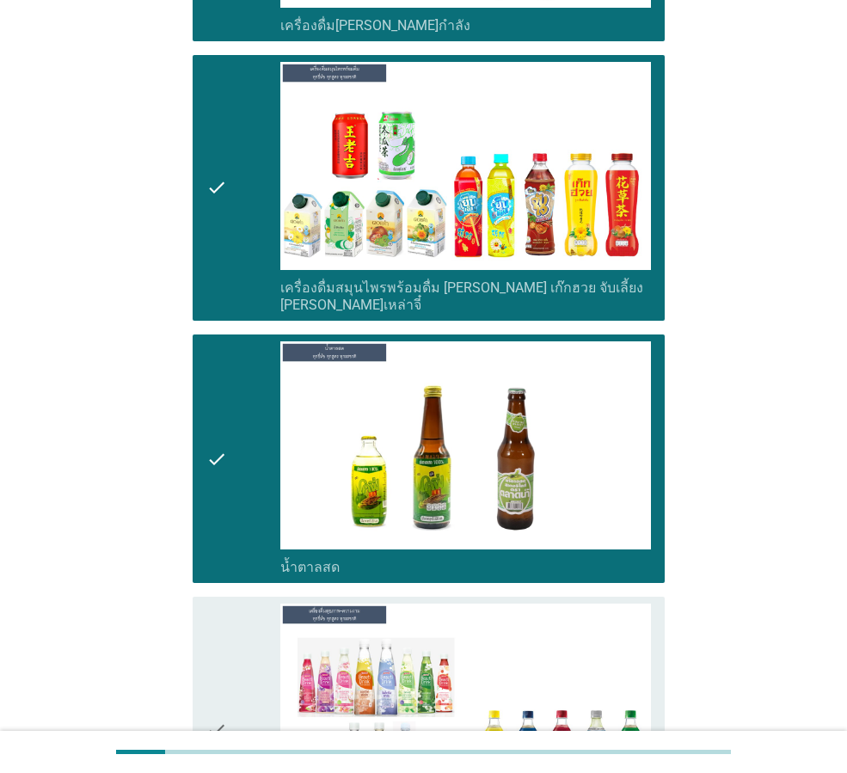
click at [242, 604] on div "check" at bounding box center [243, 730] width 74 height 252
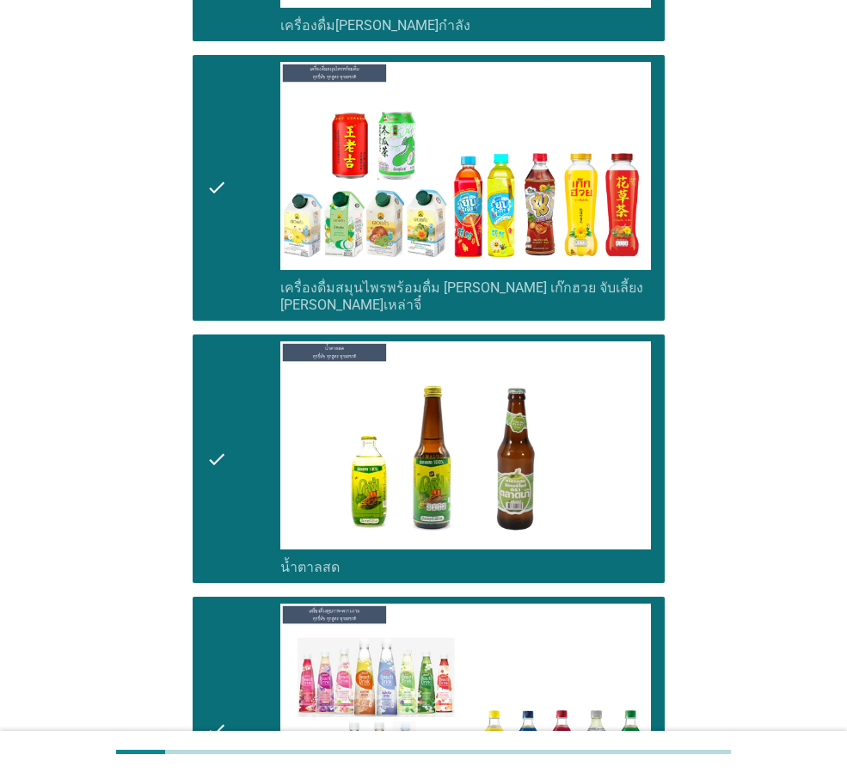
scroll to position [5761, 0]
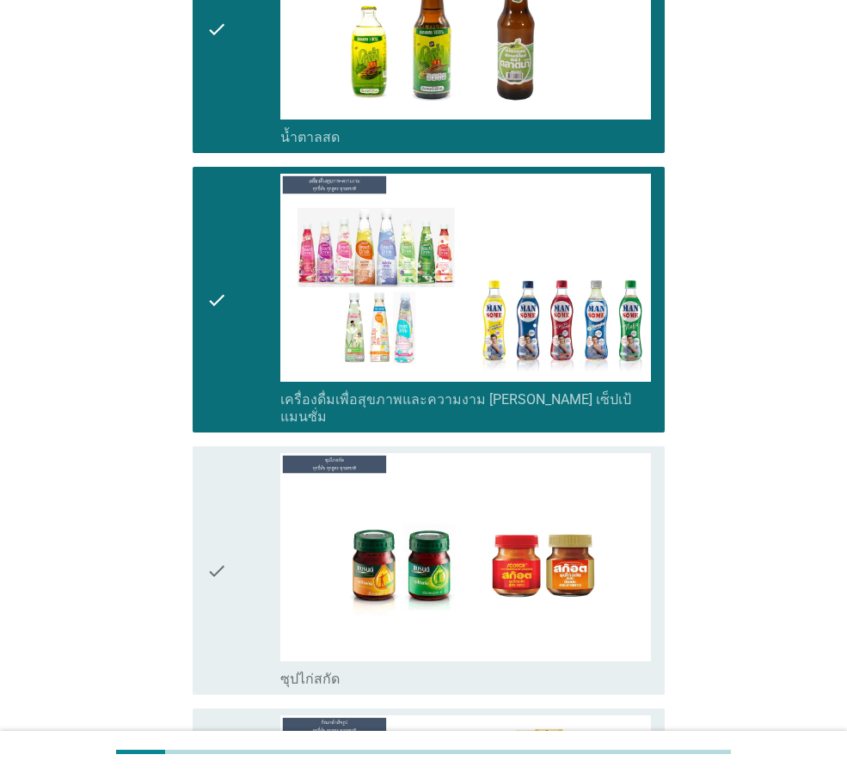
click at [226, 519] on icon "check" at bounding box center [216, 570] width 21 height 235
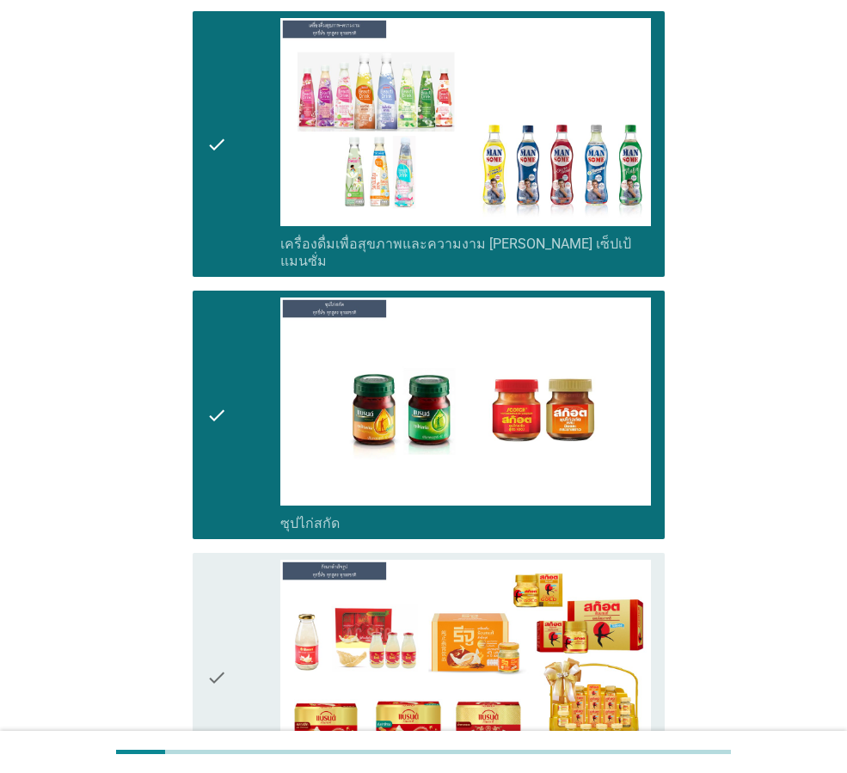
scroll to position [6046, 0]
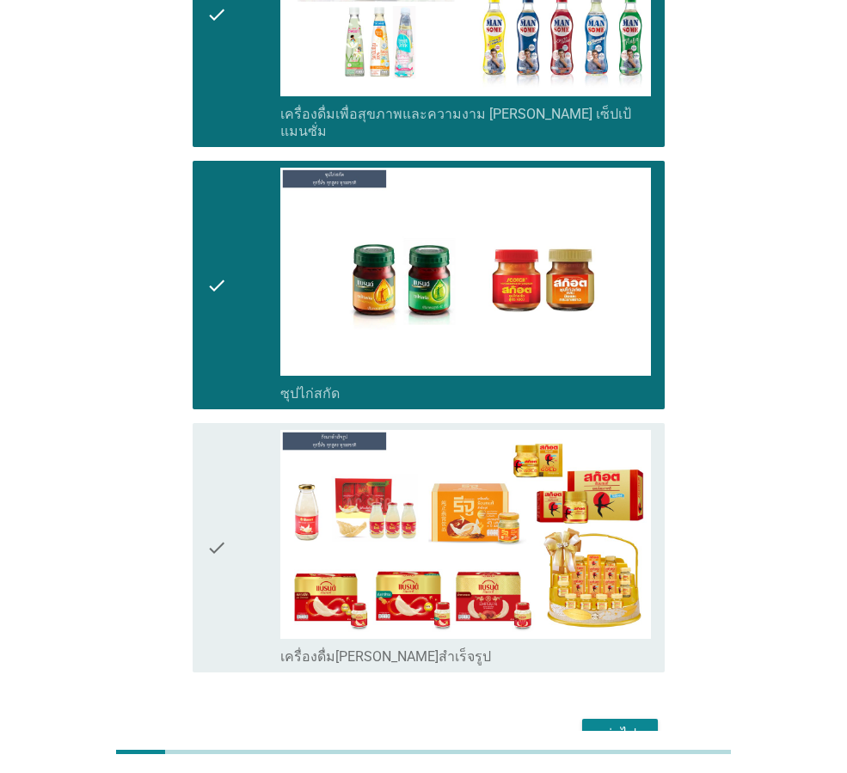
click at [224, 441] on icon "check" at bounding box center [216, 547] width 21 height 235
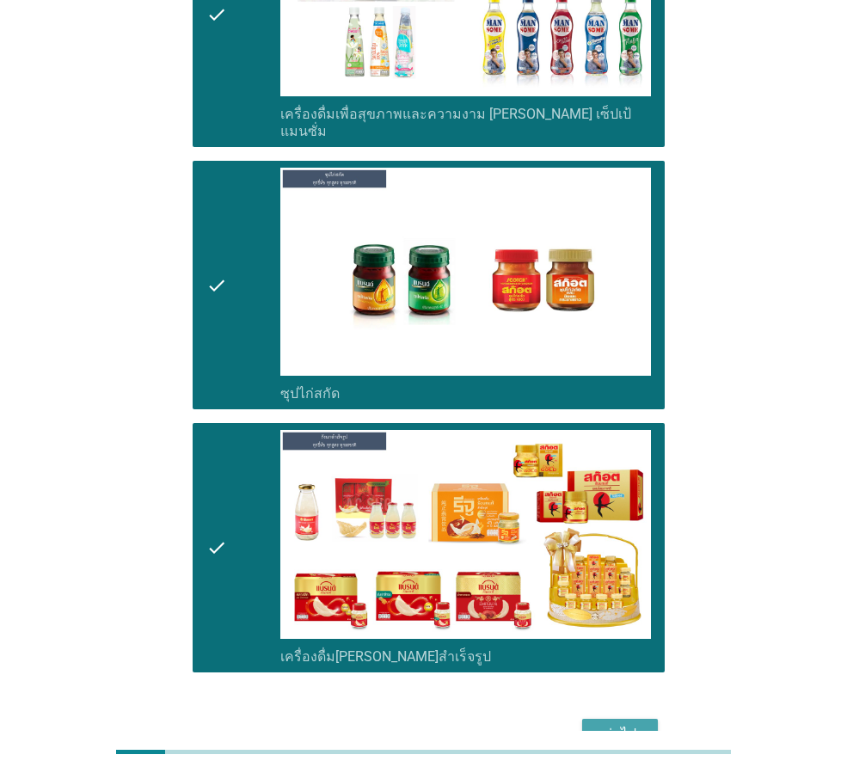
click at [614, 724] on div "ต่อไป" at bounding box center [620, 734] width 48 height 21
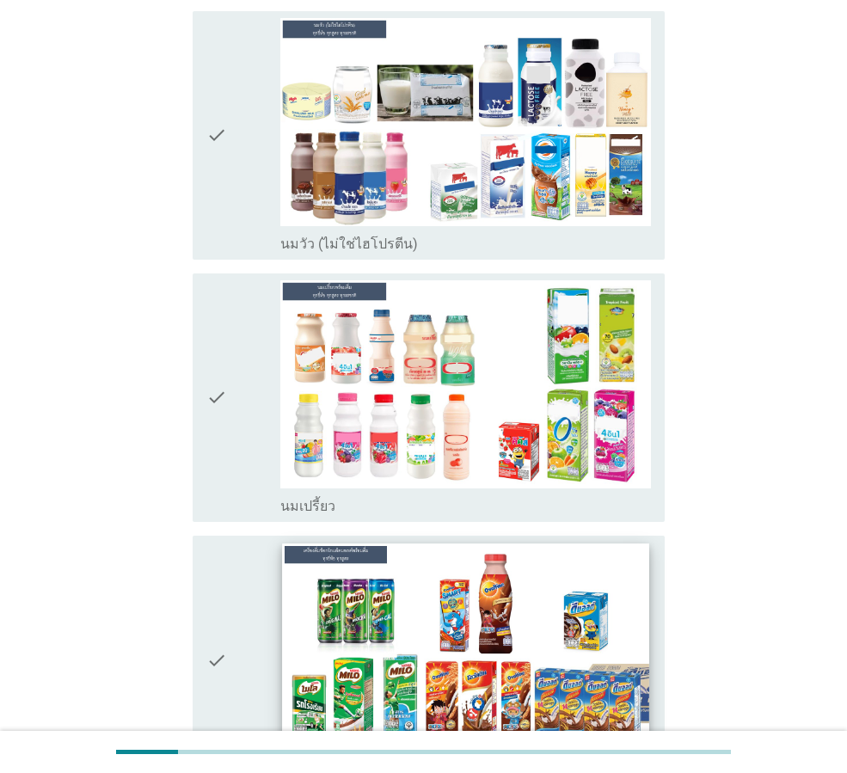
scroll to position [430, 0]
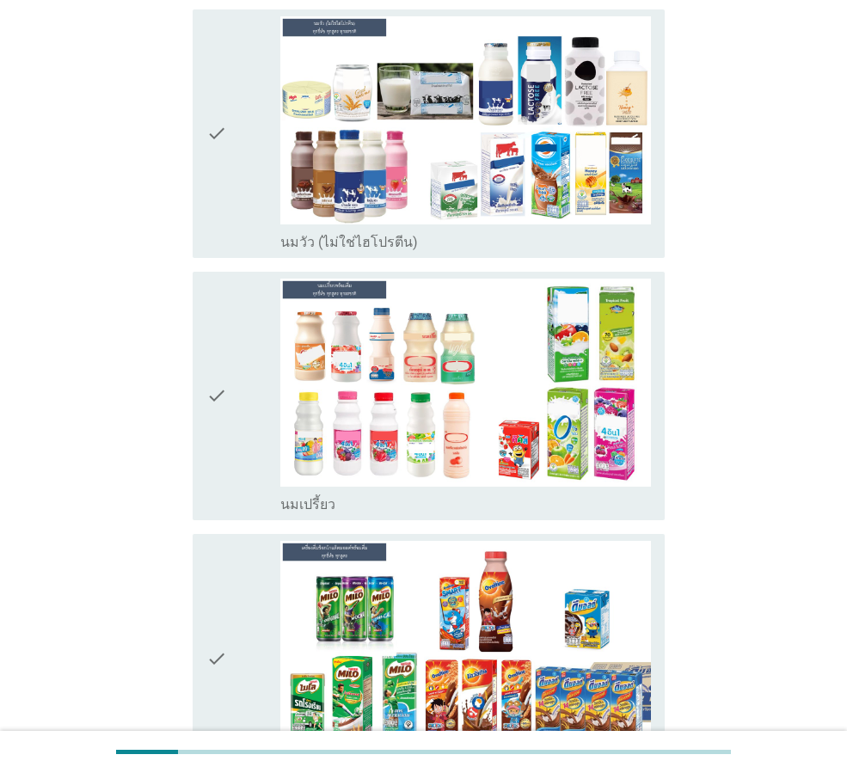
click at [261, 134] on div "check" at bounding box center [243, 133] width 74 height 235
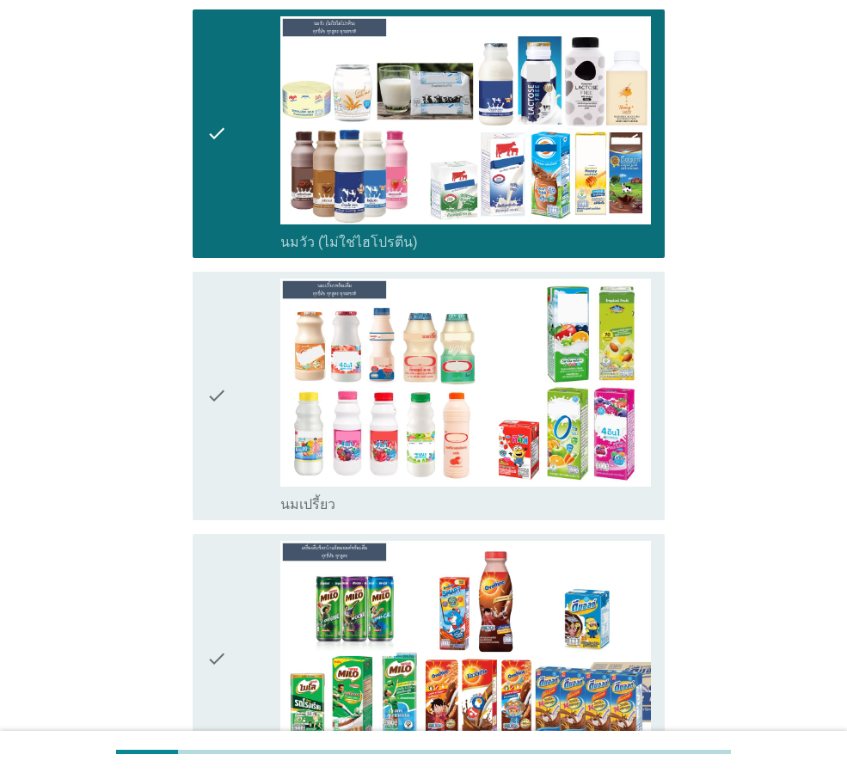
click at [222, 359] on icon "check" at bounding box center [216, 396] width 21 height 235
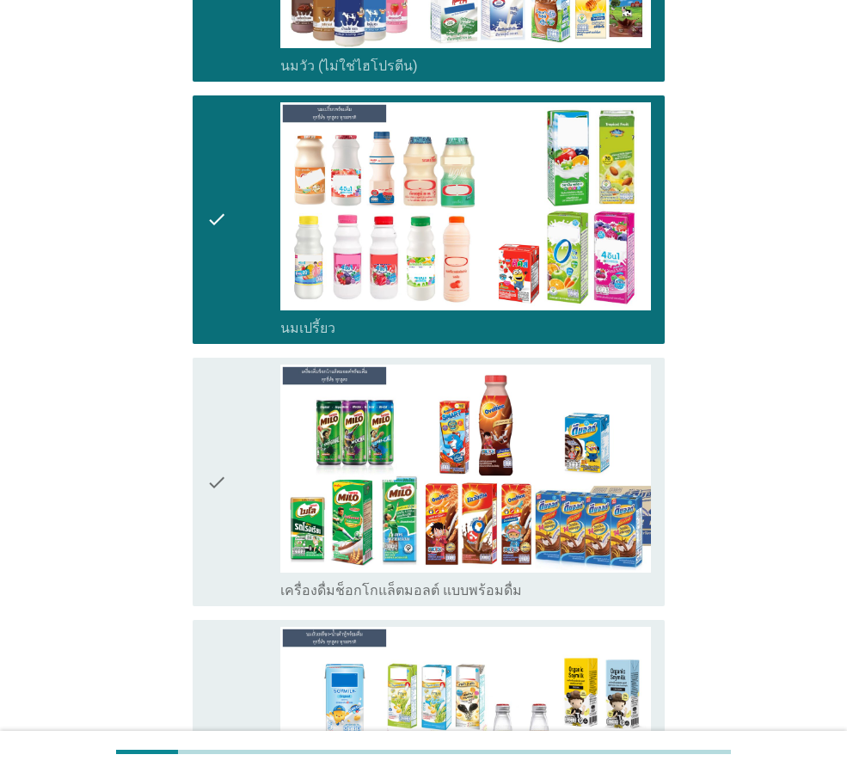
scroll to position [774, 0]
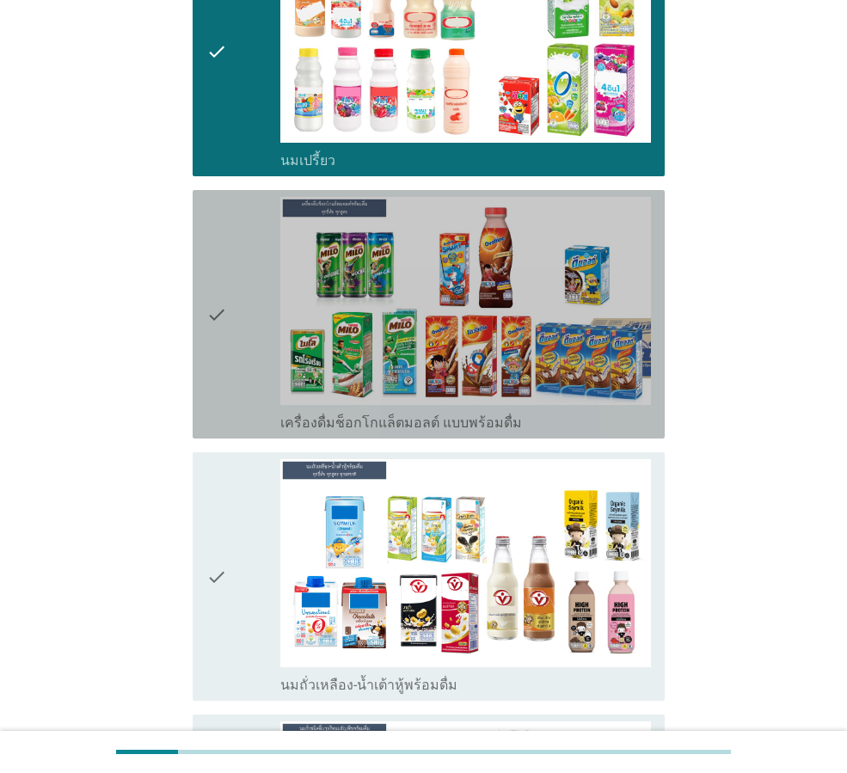
click at [256, 350] on div "check" at bounding box center [243, 314] width 74 height 235
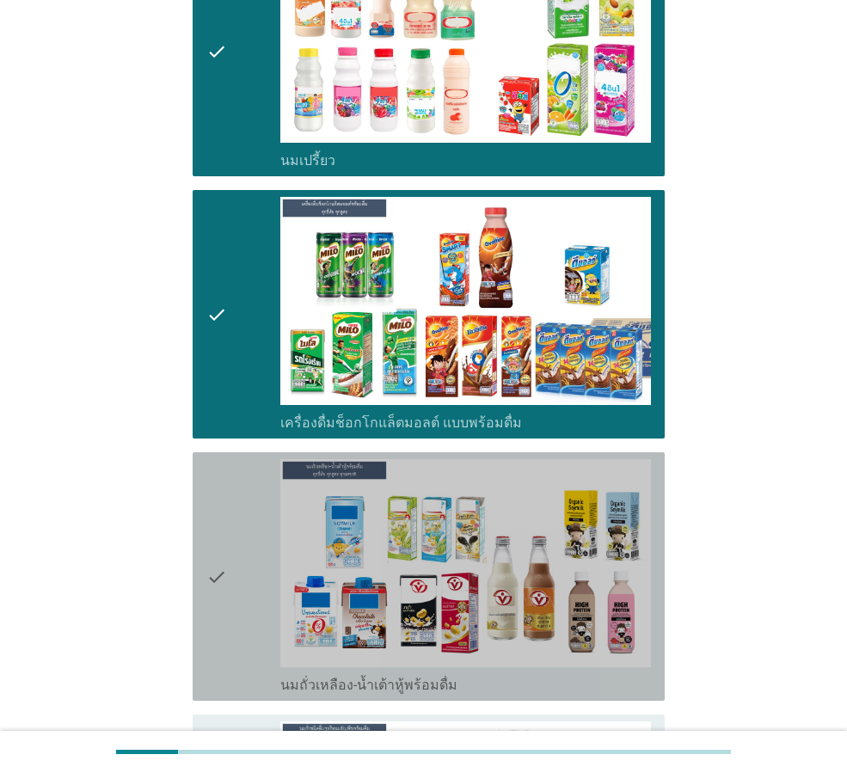
click at [257, 558] on div "check" at bounding box center [243, 576] width 74 height 235
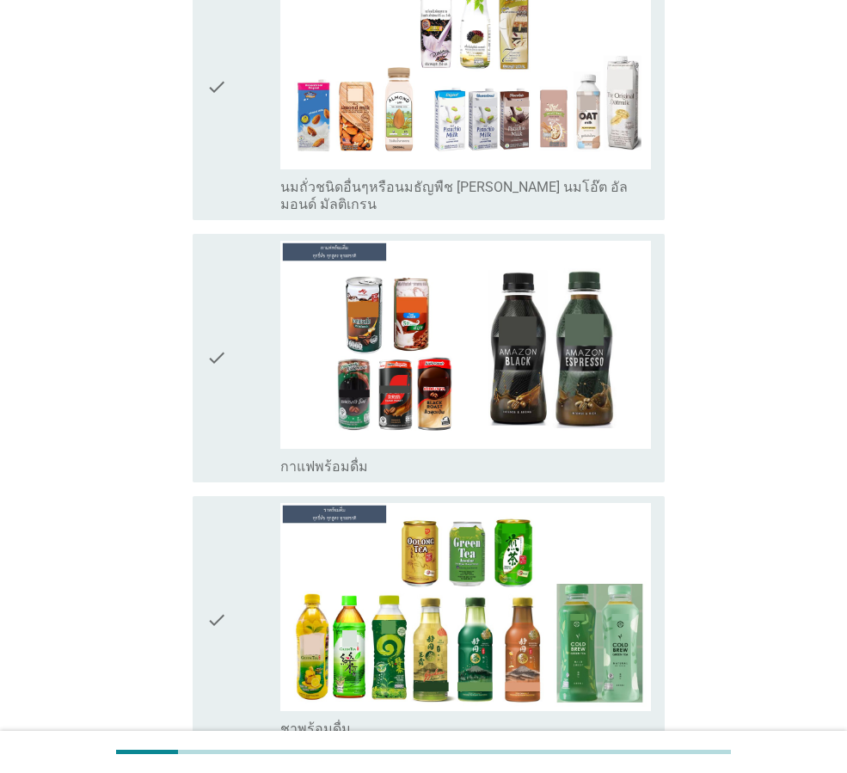
scroll to position [1634, 0]
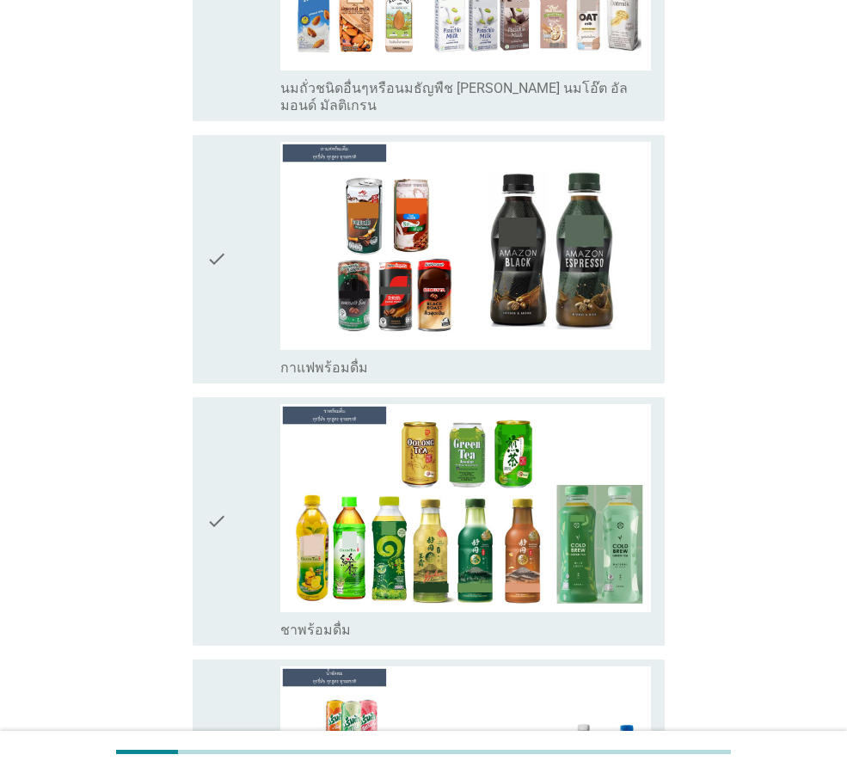
click at [273, 506] on div "check" at bounding box center [243, 521] width 74 height 235
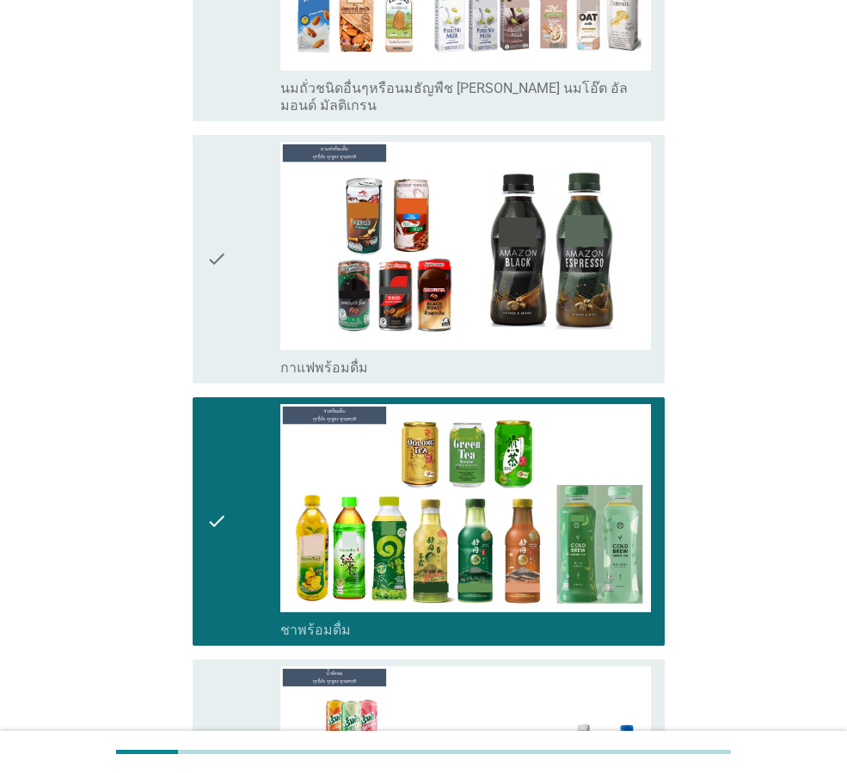
scroll to position [2063, 0]
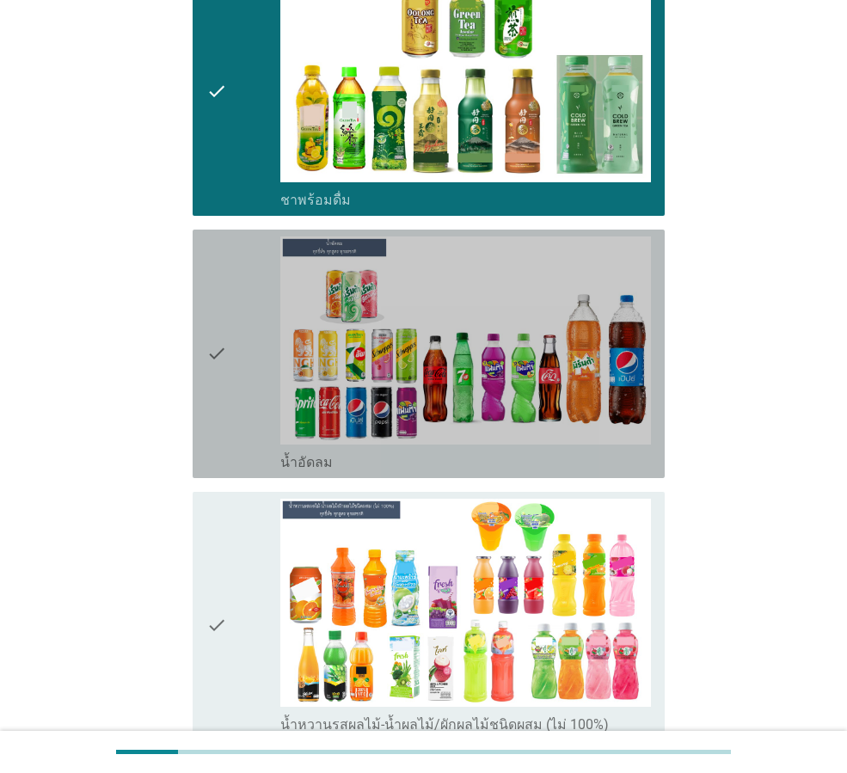
click at [203, 358] on div "check check_box_outline_blank น้ำอัดลม" at bounding box center [429, 354] width 472 height 248
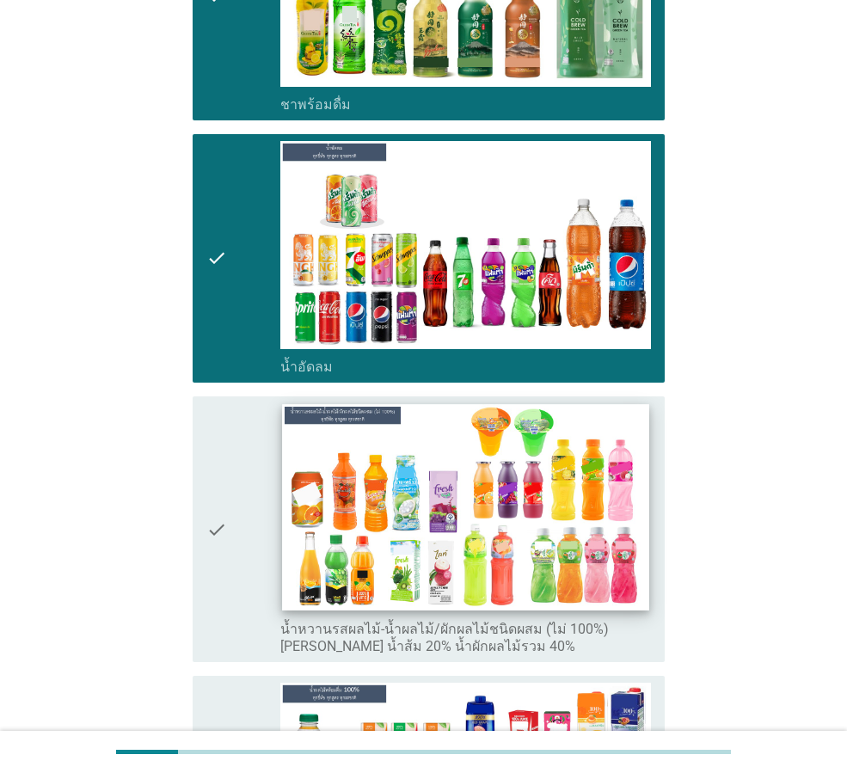
scroll to position [2493, 0]
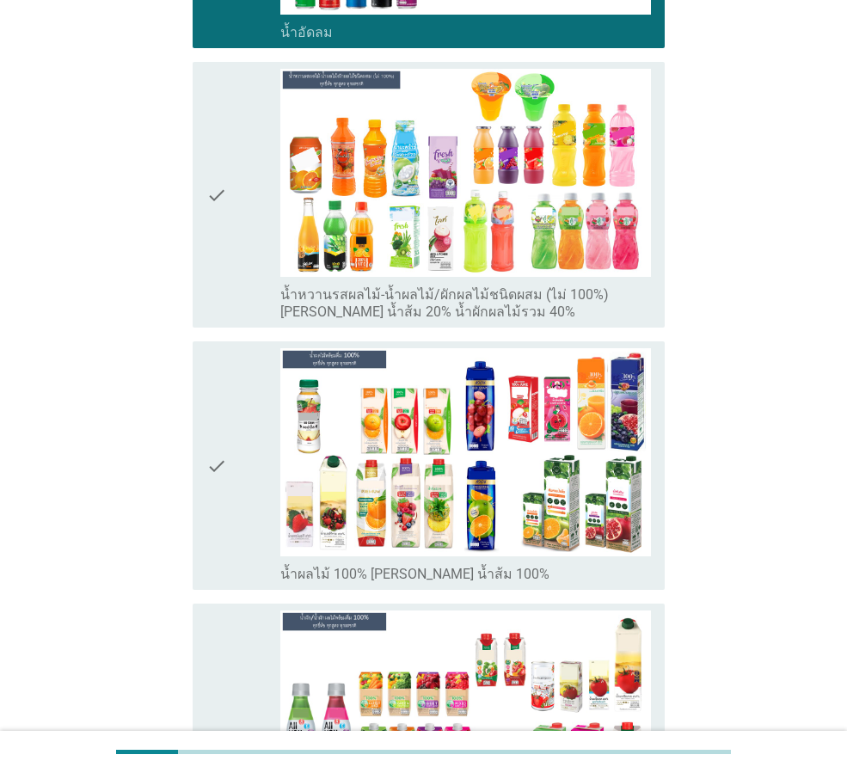
click at [261, 160] on div "check" at bounding box center [243, 195] width 74 height 252
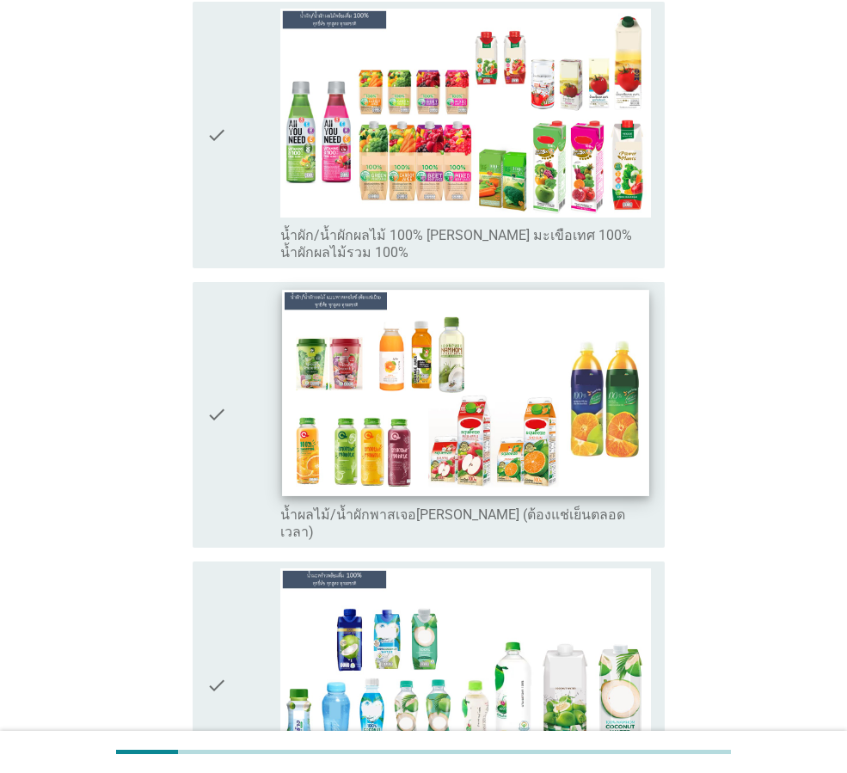
scroll to position [3611, 0]
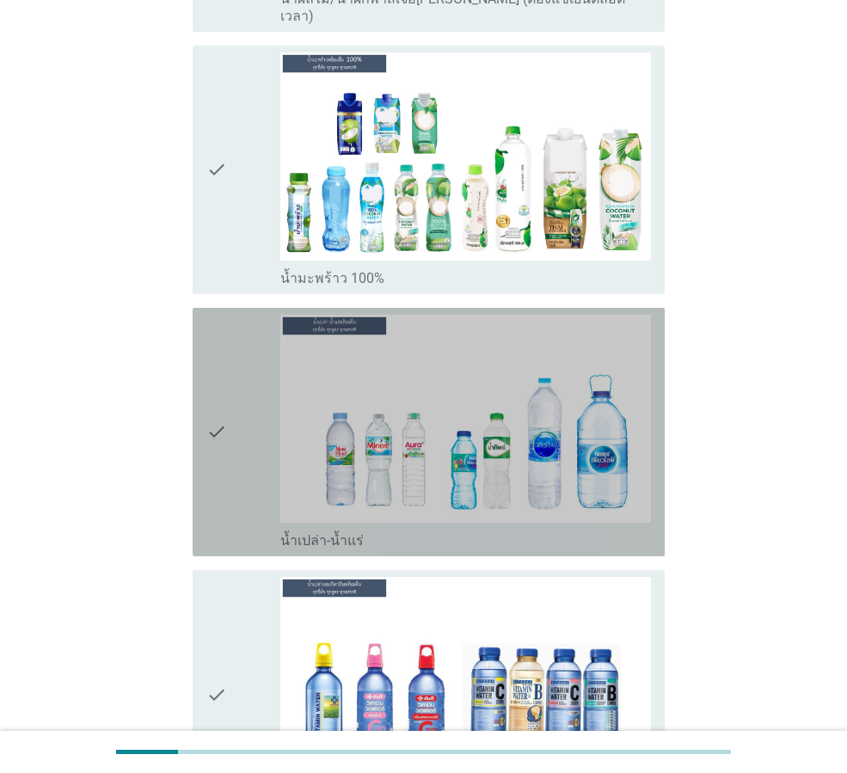
click at [224, 403] on icon "check" at bounding box center [216, 432] width 21 height 235
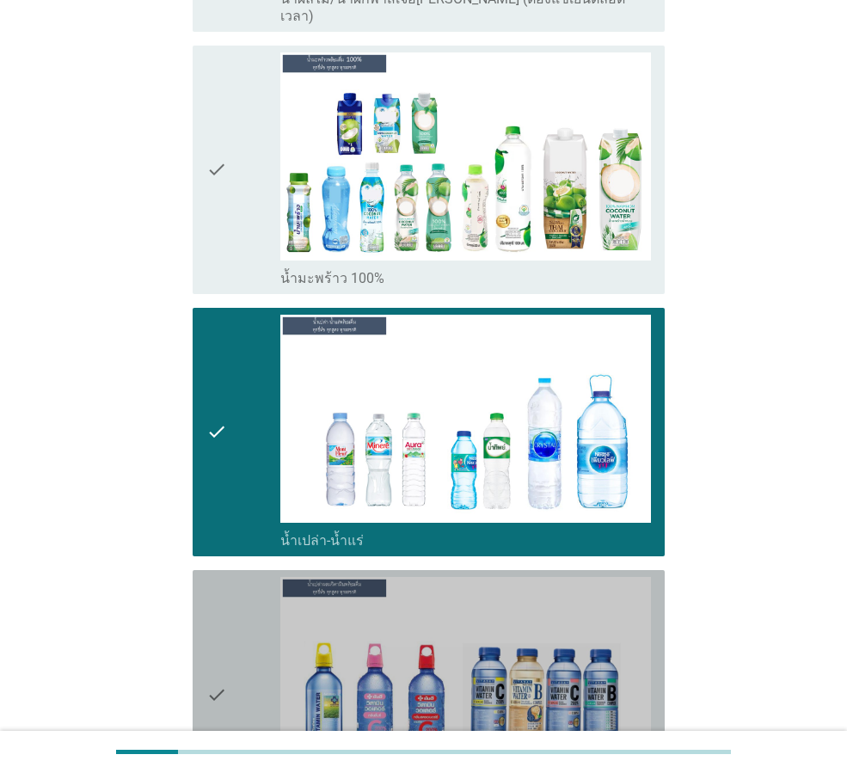
click at [247, 640] on div "check" at bounding box center [243, 694] width 74 height 235
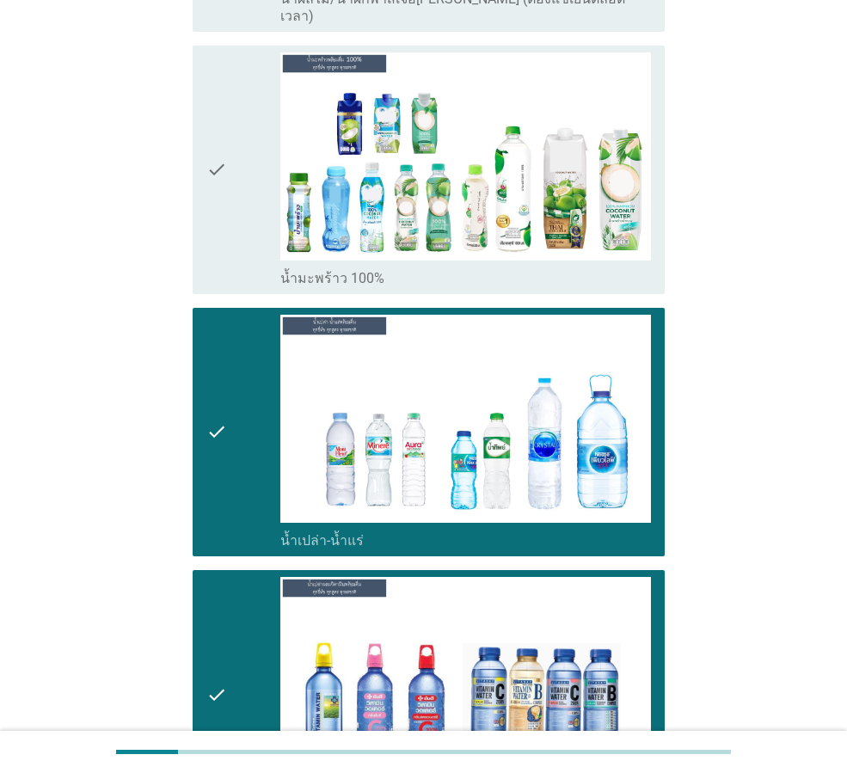
click at [265, 173] on div "check" at bounding box center [243, 169] width 74 height 235
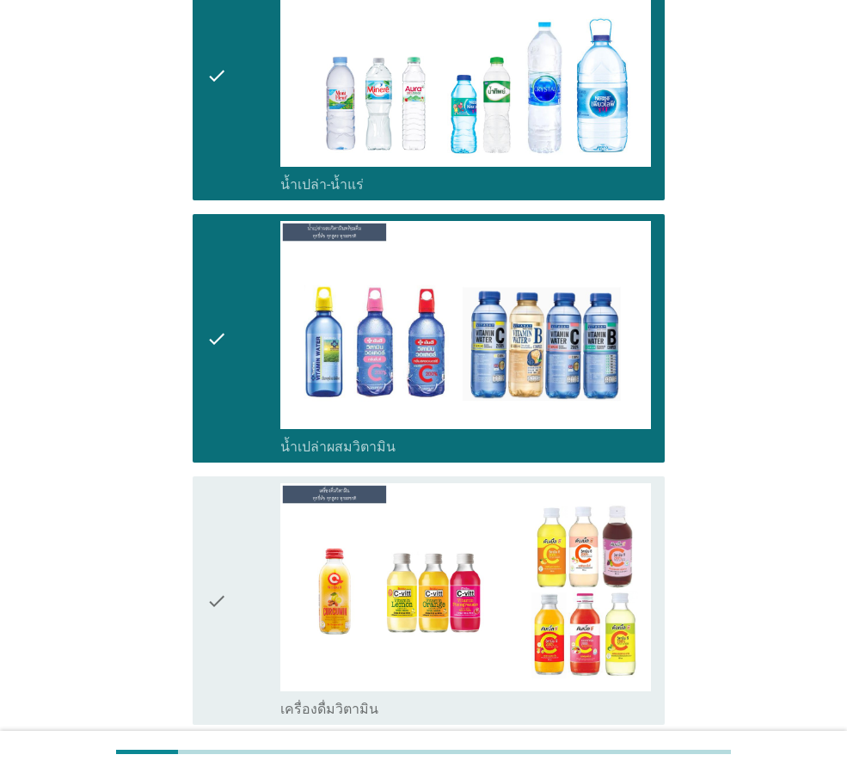
scroll to position [4127, 0]
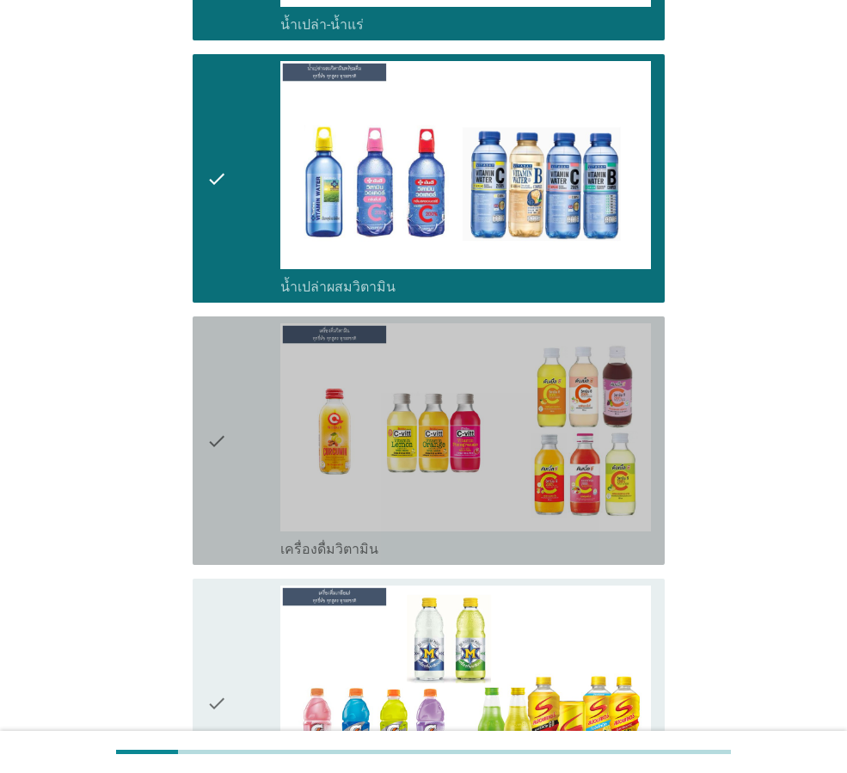
click at [273, 420] on div "check" at bounding box center [243, 440] width 74 height 235
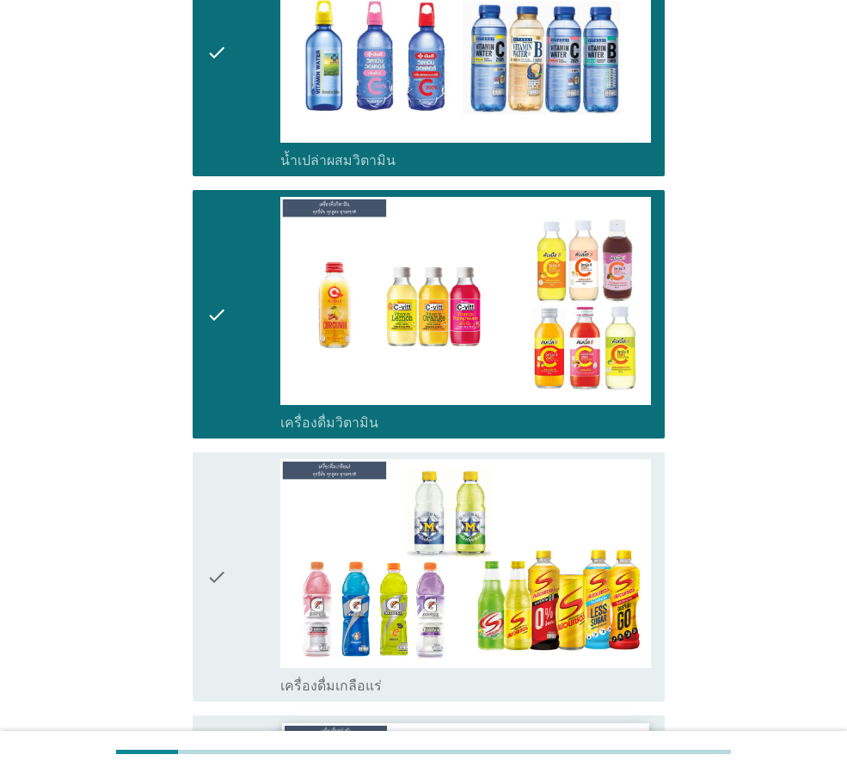
scroll to position [4471, 0]
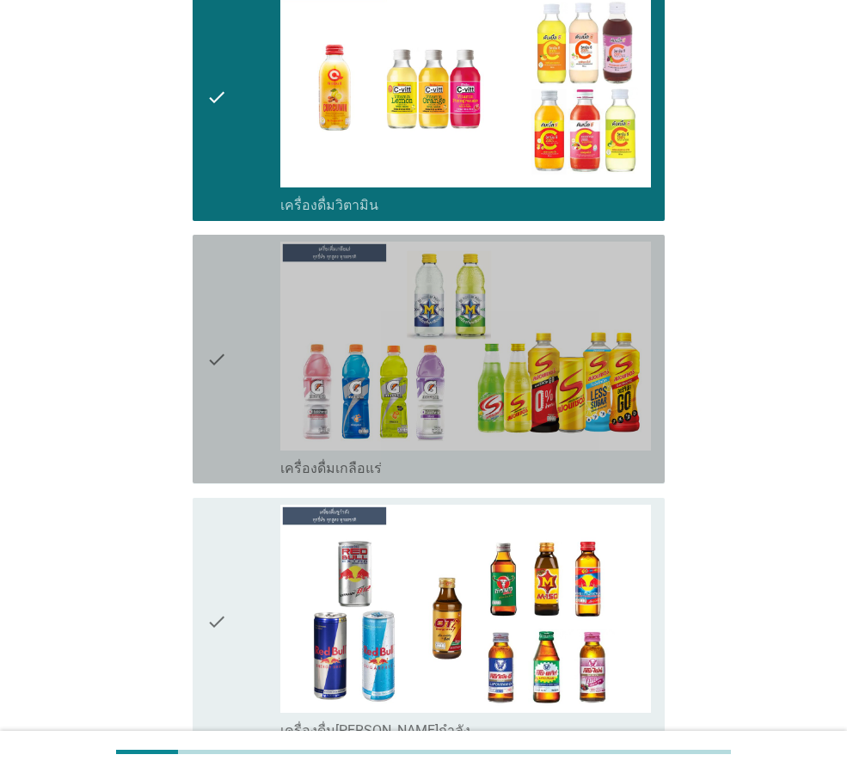
click at [257, 338] on div "check" at bounding box center [243, 359] width 74 height 235
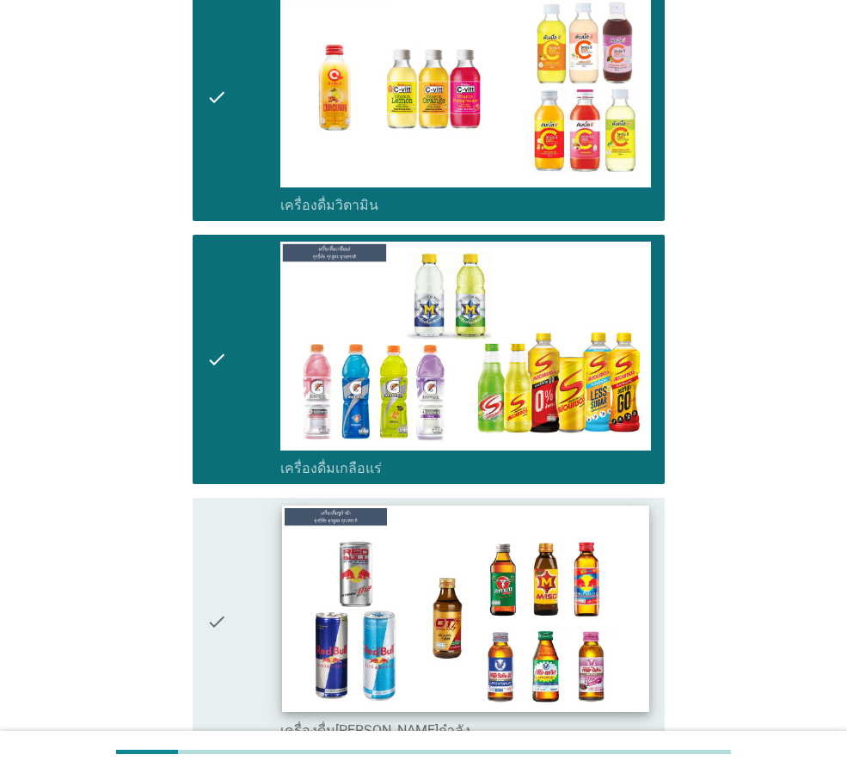
scroll to position [4901, 0]
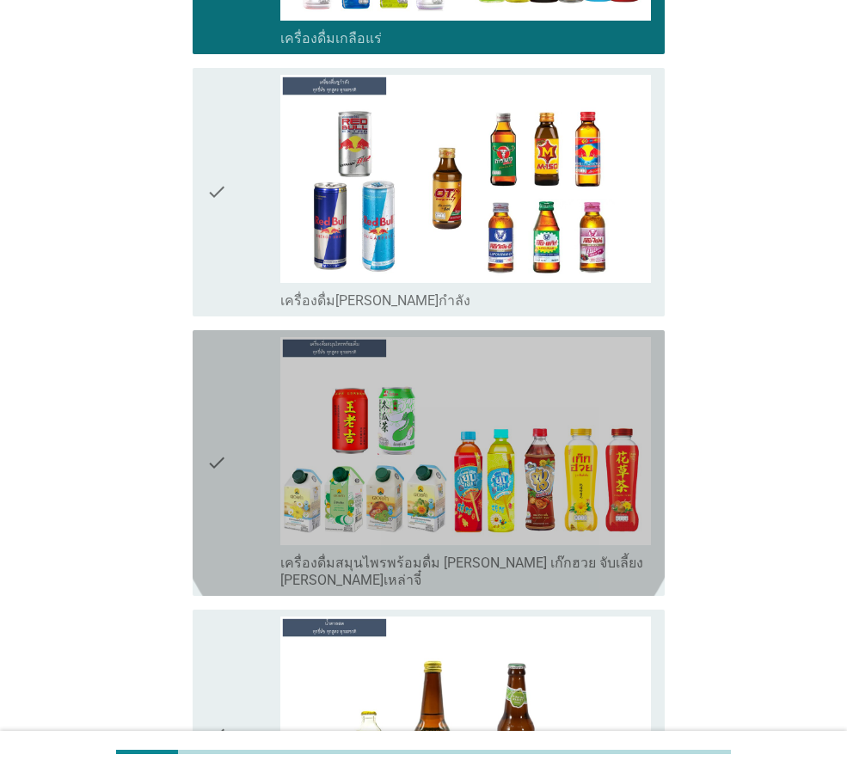
click at [253, 438] on div "check" at bounding box center [243, 463] width 74 height 252
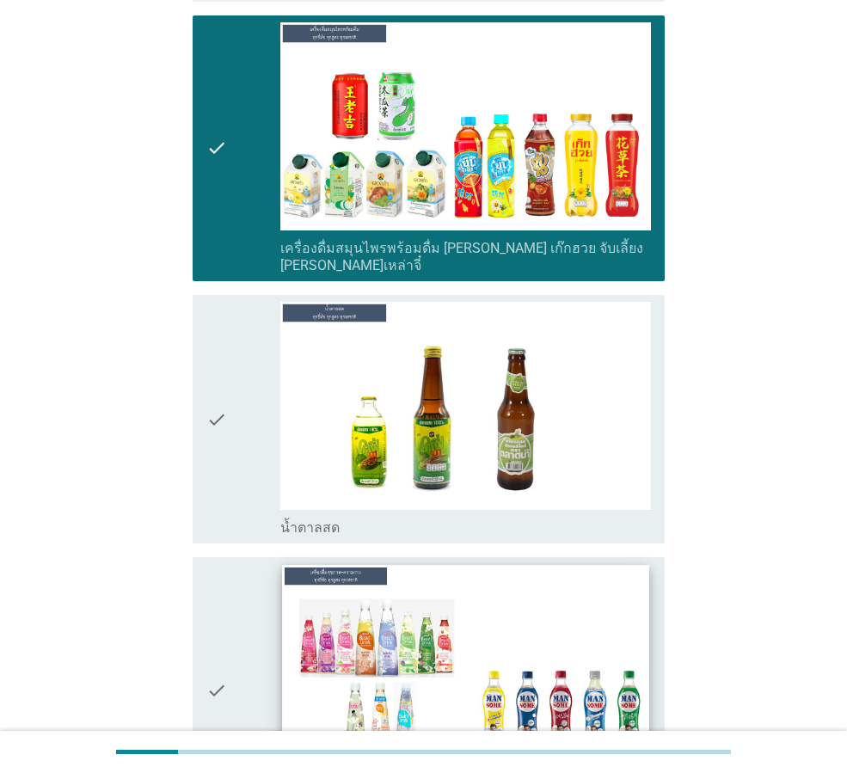
scroll to position [5417, 0]
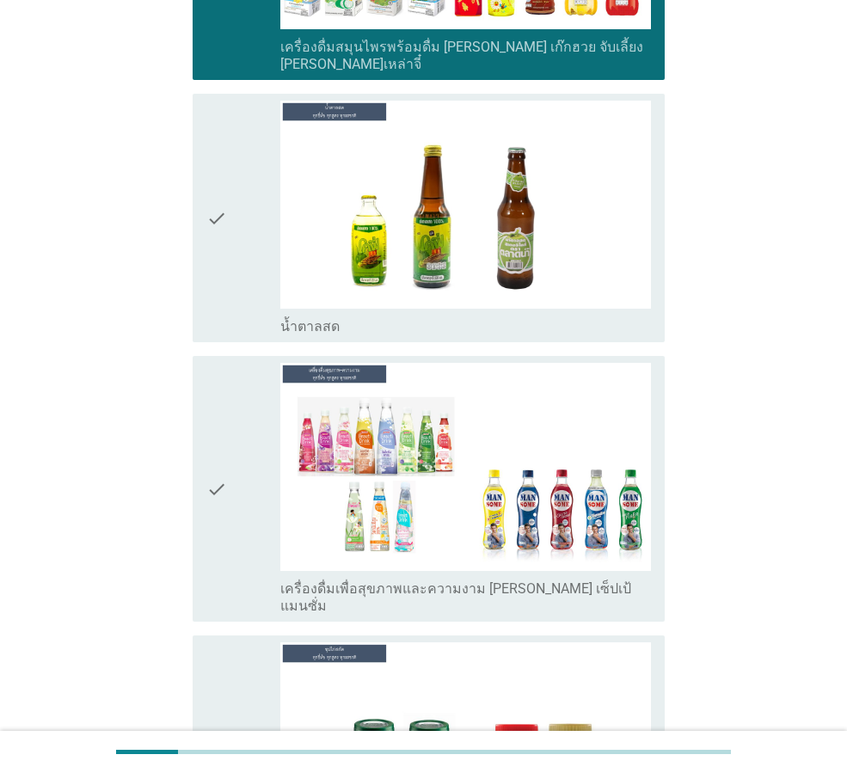
click at [244, 473] on div "check" at bounding box center [243, 489] width 74 height 252
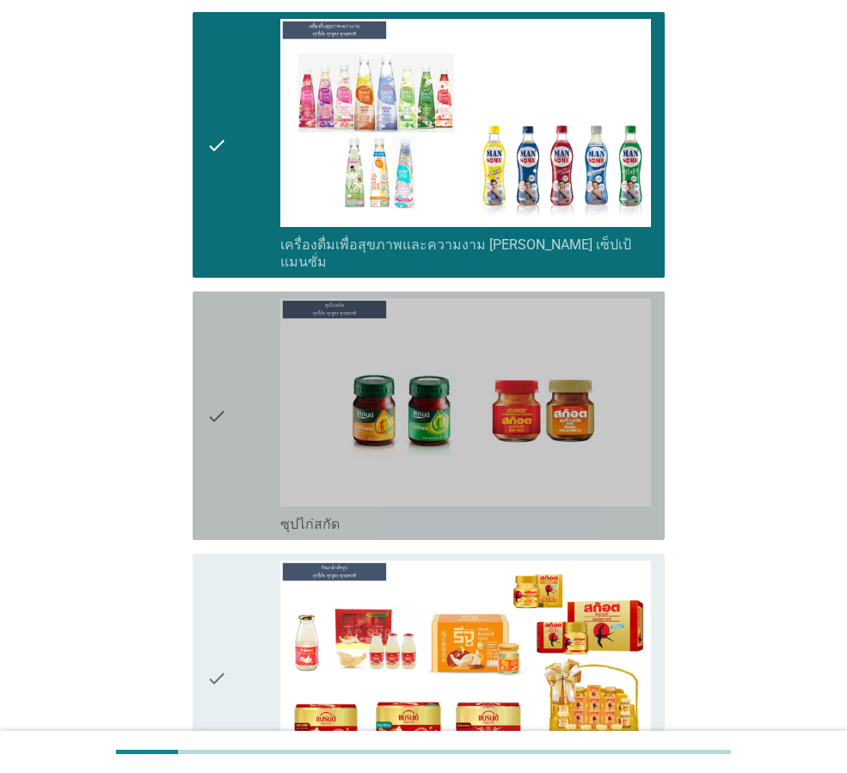
click at [208, 385] on icon "check" at bounding box center [216, 415] width 21 height 235
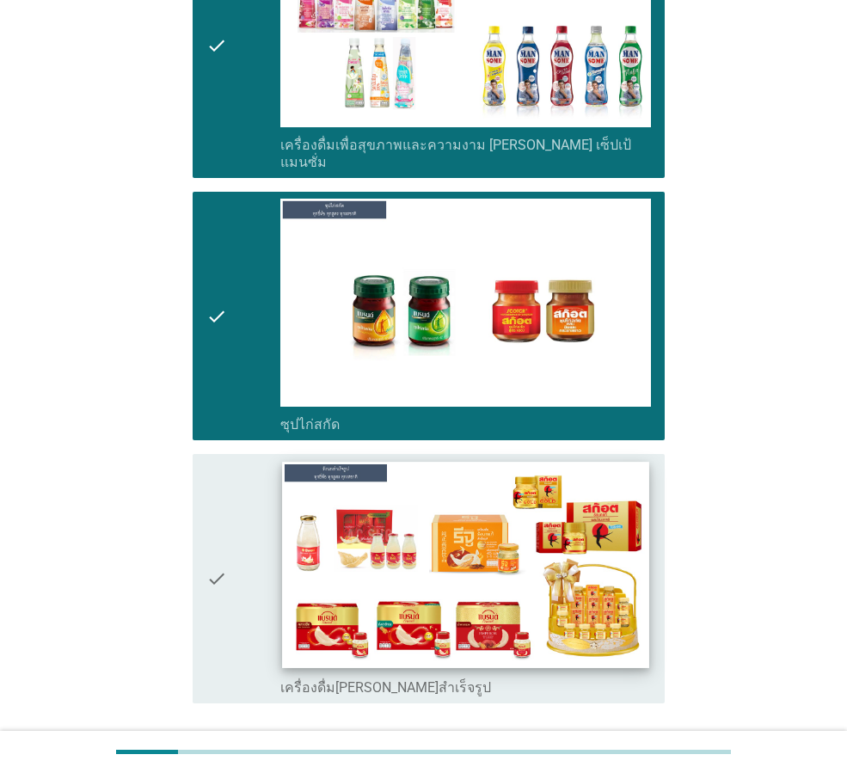
scroll to position [5922, 0]
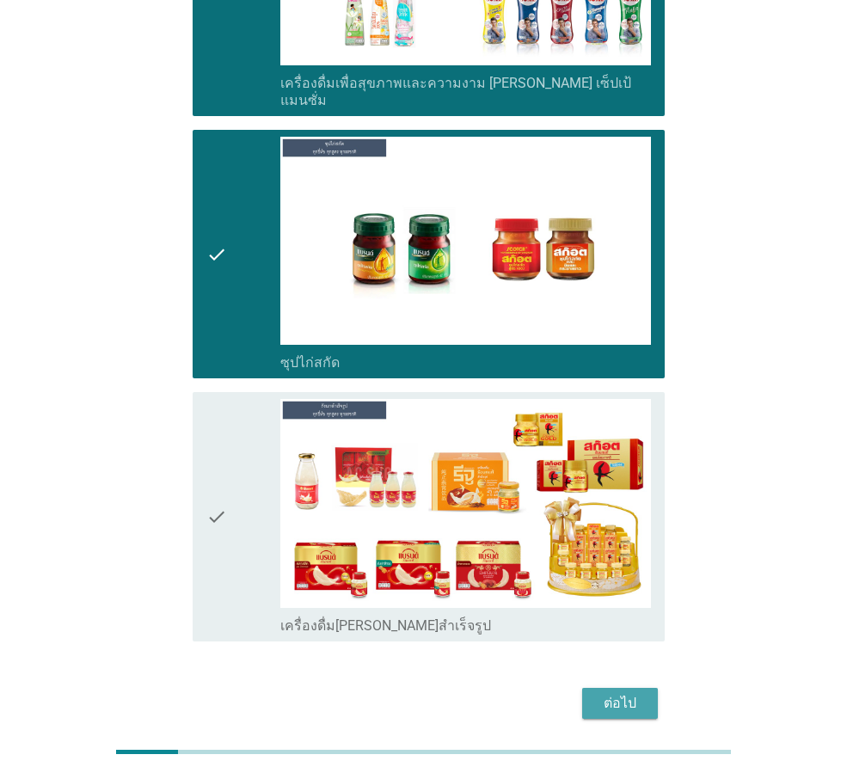
click at [594, 688] on button "ต่อไป" at bounding box center [620, 703] width 76 height 31
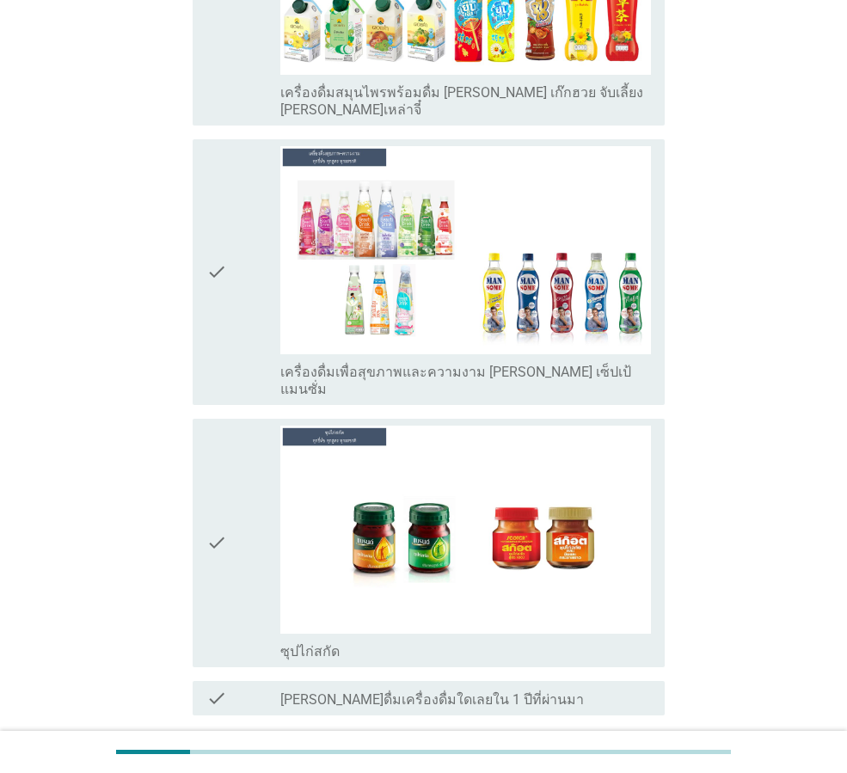
scroll to position [3623, 0]
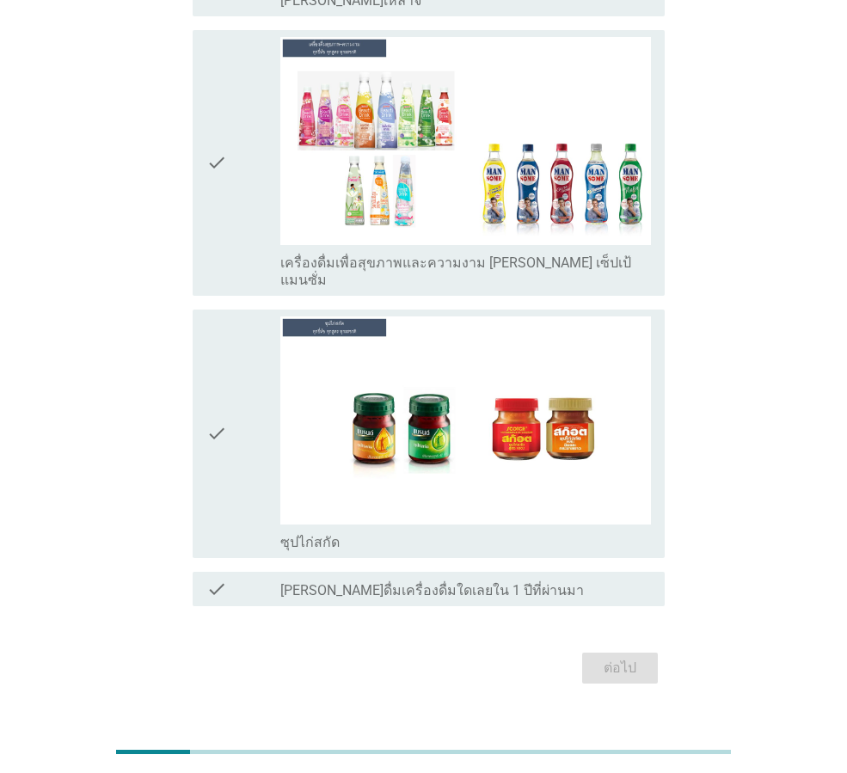
click at [321, 582] on label "[PERSON_NAME]ดื่มเครื่องดื่มใดเลยใน 1 ปีที่ผ่านมา" at bounding box center [432, 590] width 304 height 17
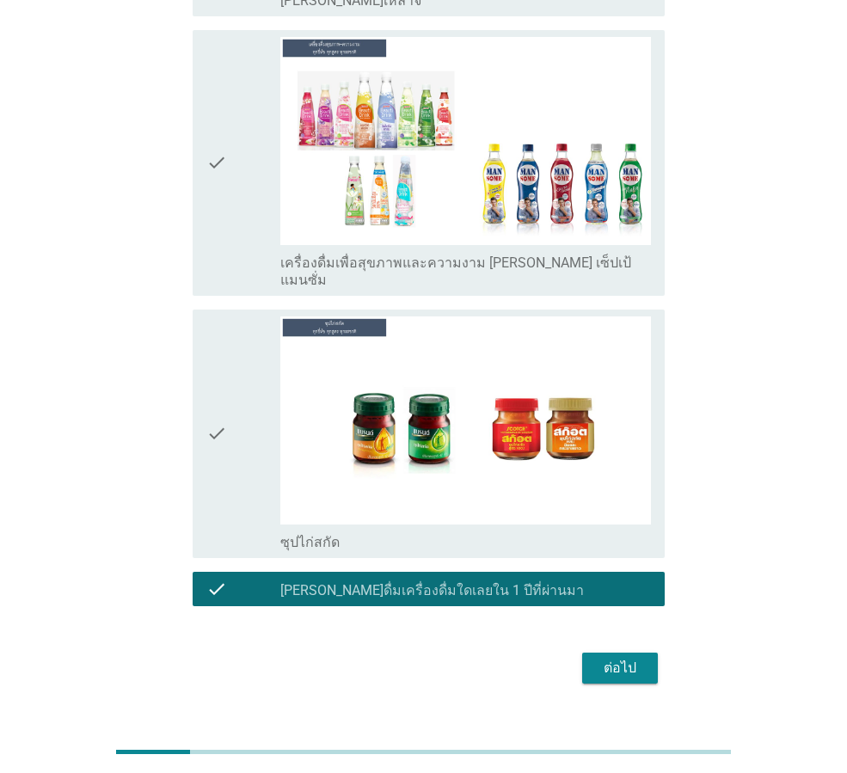
click at [632, 658] on div "ต่อไป" at bounding box center [620, 668] width 48 height 21
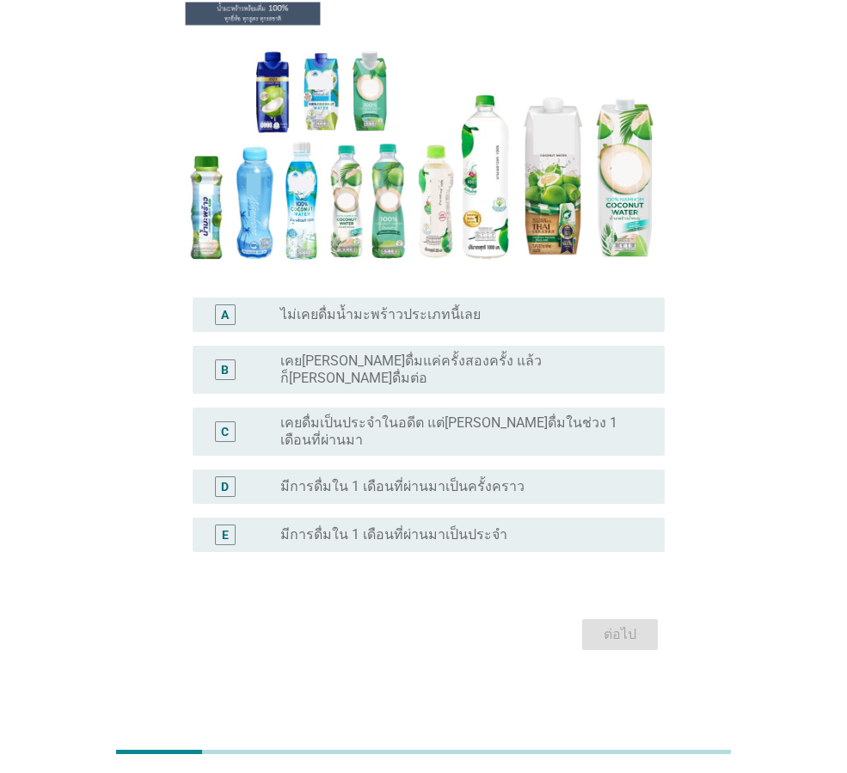
scroll to position [0, 0]
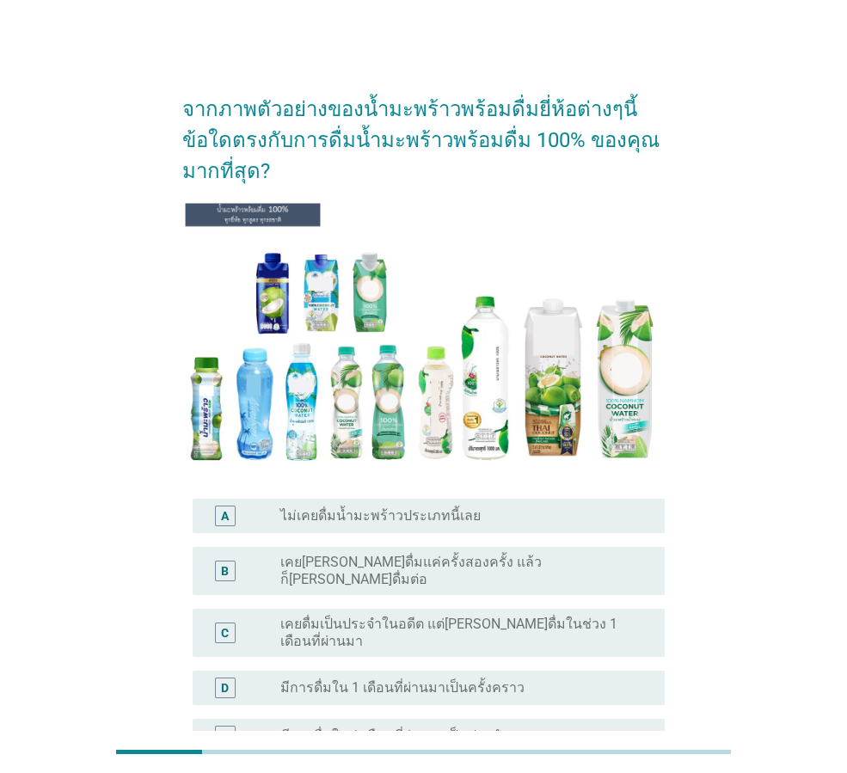
click at [385, 567] on label "เคย[PERSON_NAME]ดื่มแค่ครั้งสองครั้ง แล้วก็[PERSON_NAME]ดื่มต่อ" at bounding box center [458, 571] width 357 height 34
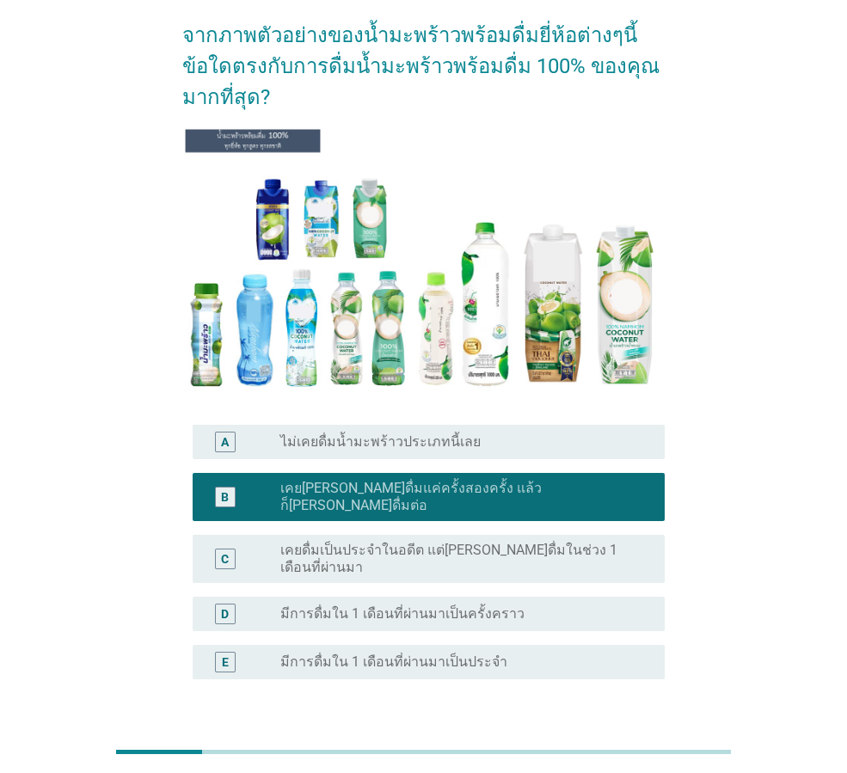
scroll to position [174, 0]
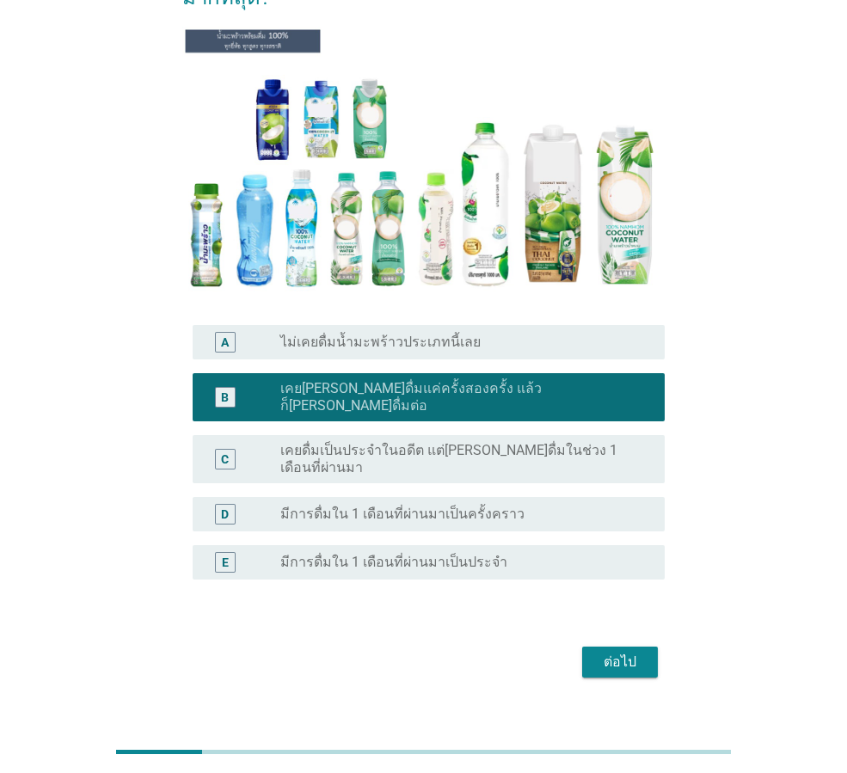
click at [613, 652] on div "ต่อไป" at bounding box center [620, 662] width 48 height 21
